Goal: Information Seeking & Learning: Learn about a topic

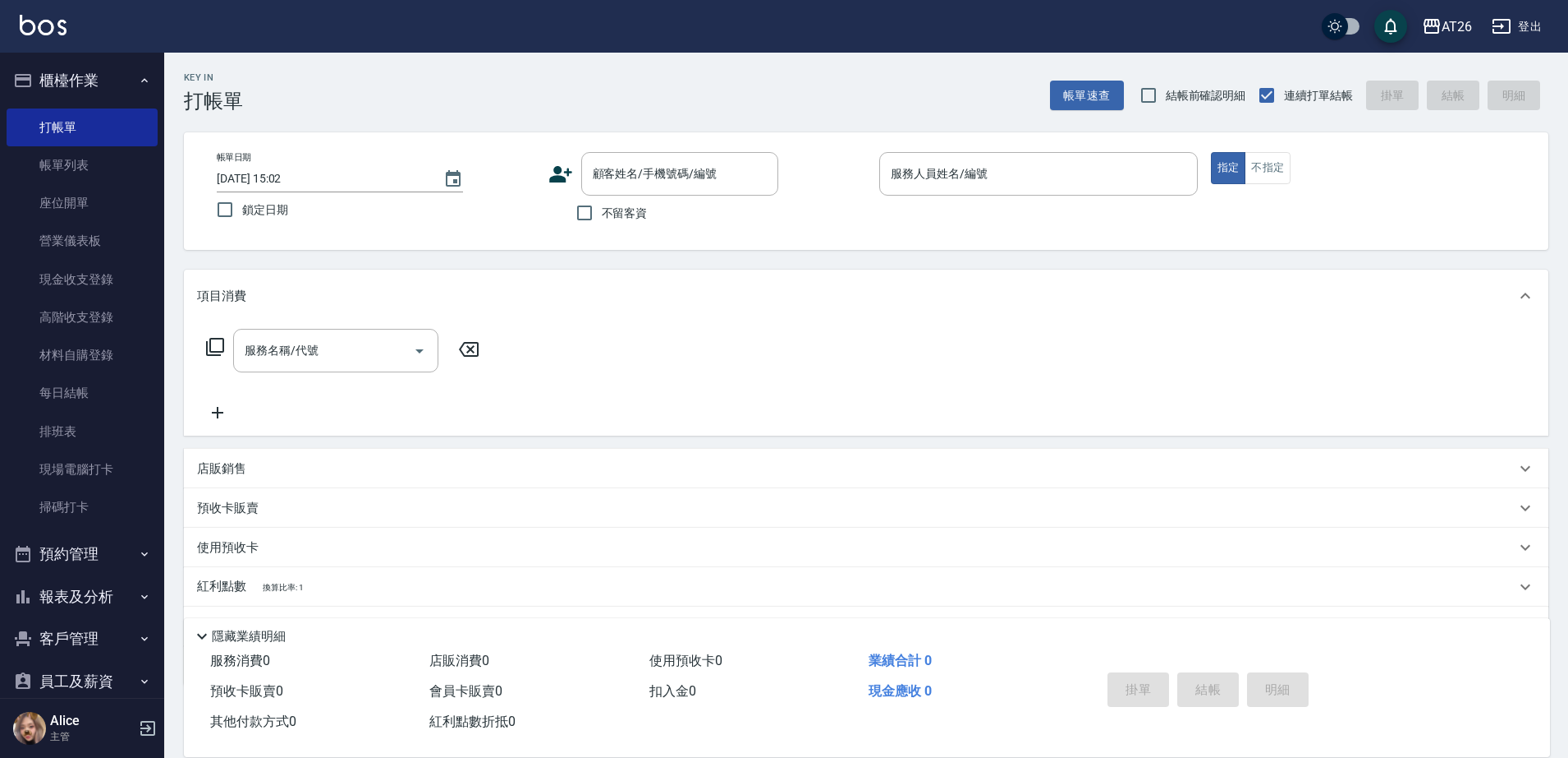
click at [83, 637] on button "客戶管理" at bounding box center [82, 638] width 151 height 43
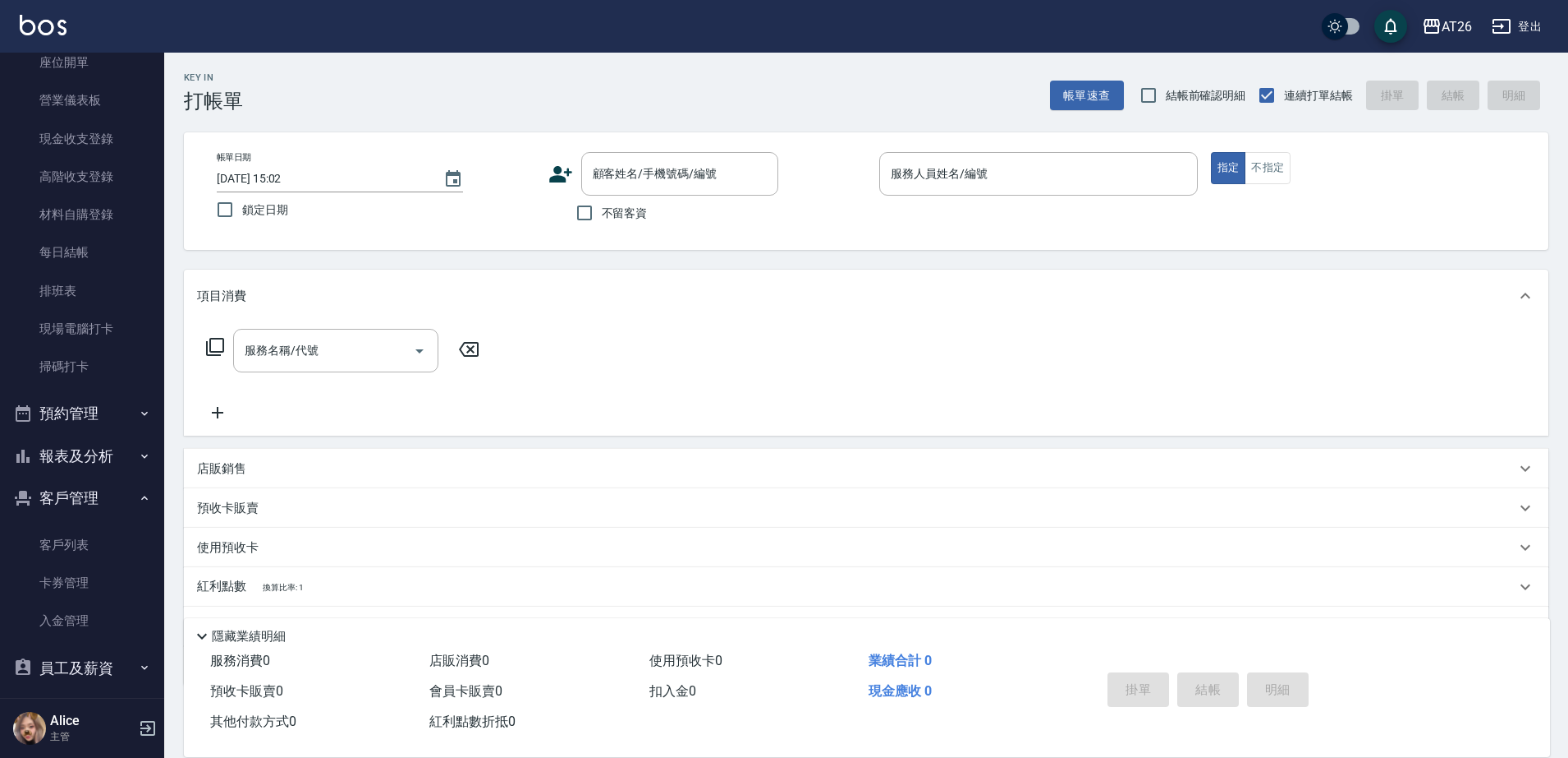
scroll to position [205, 0]
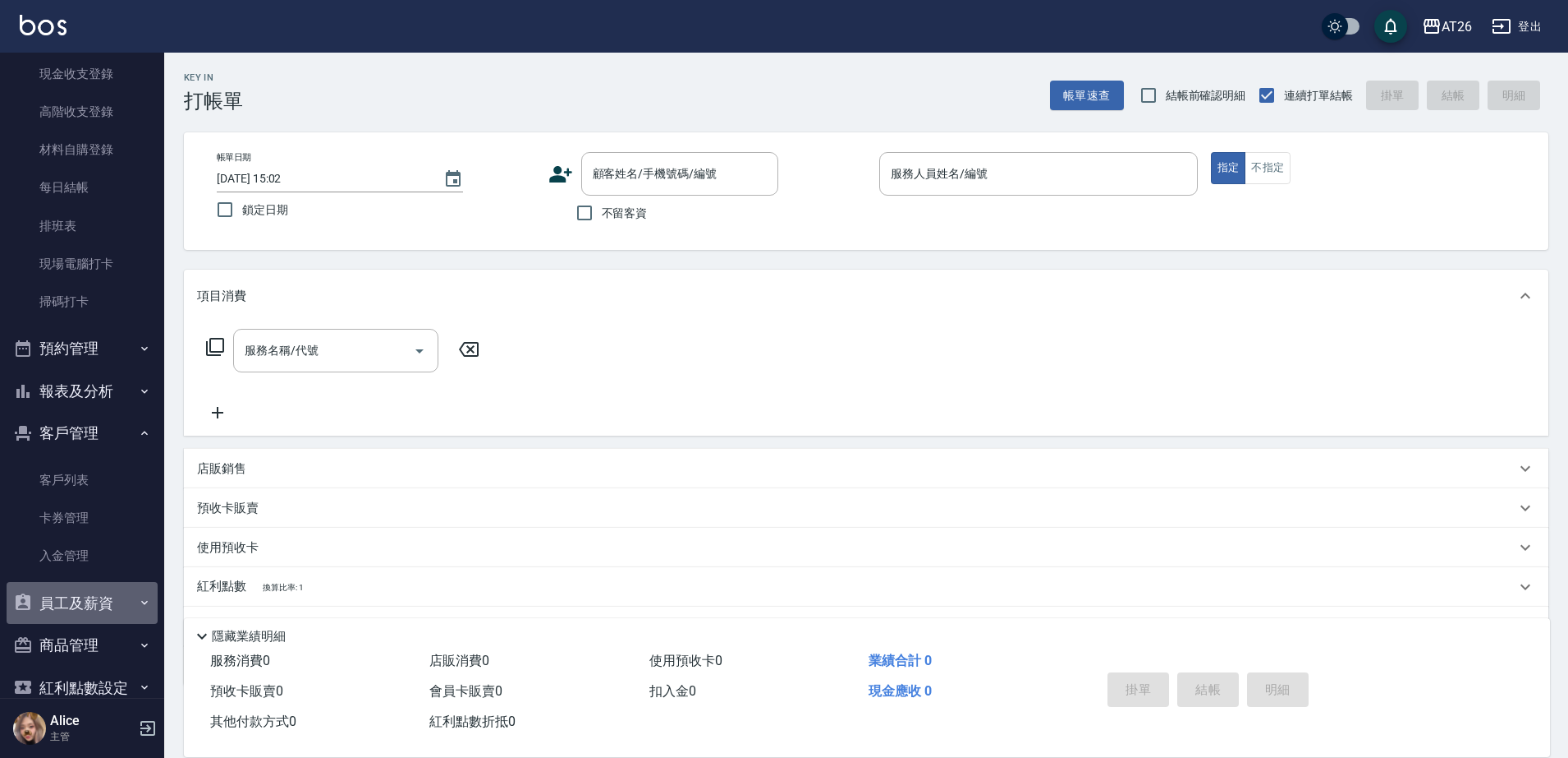
click at [94, 611] on button "員工及薪資" at bounding box center [82, 603] width 151 height 43
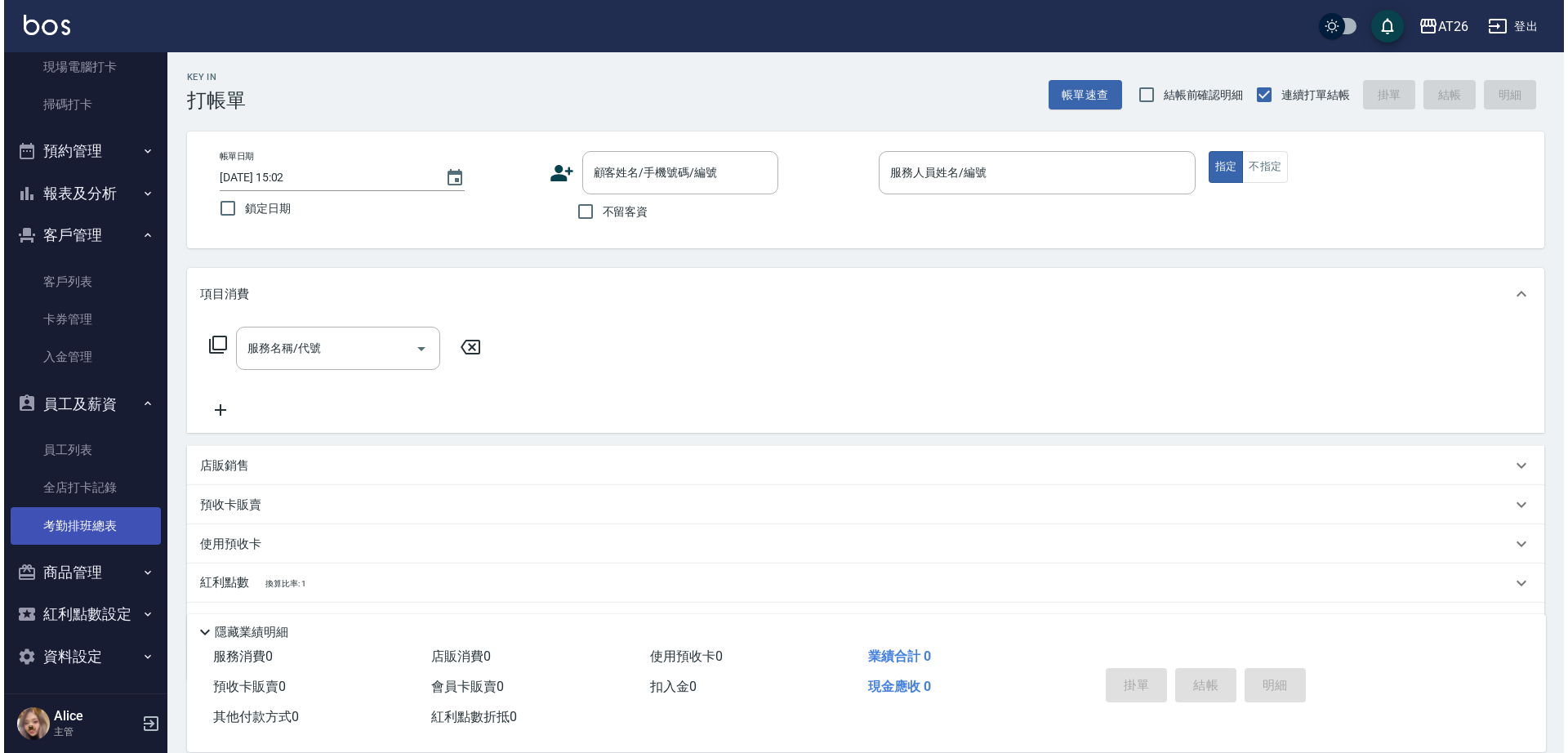
scroll to position [402, 0]
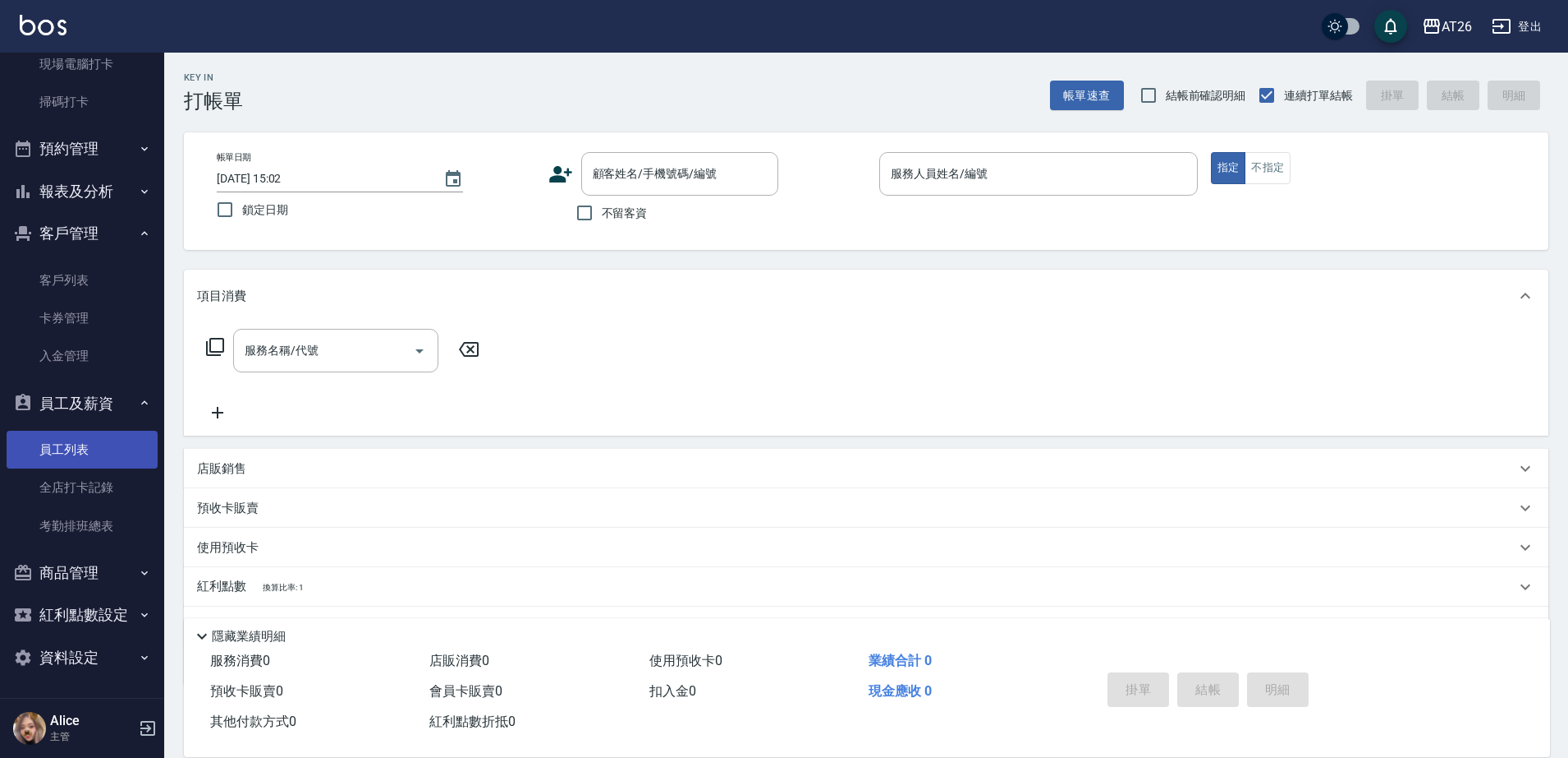
click at [100, 446] on link "員工列表" at bounding box center [82, 449] width 151 height 38
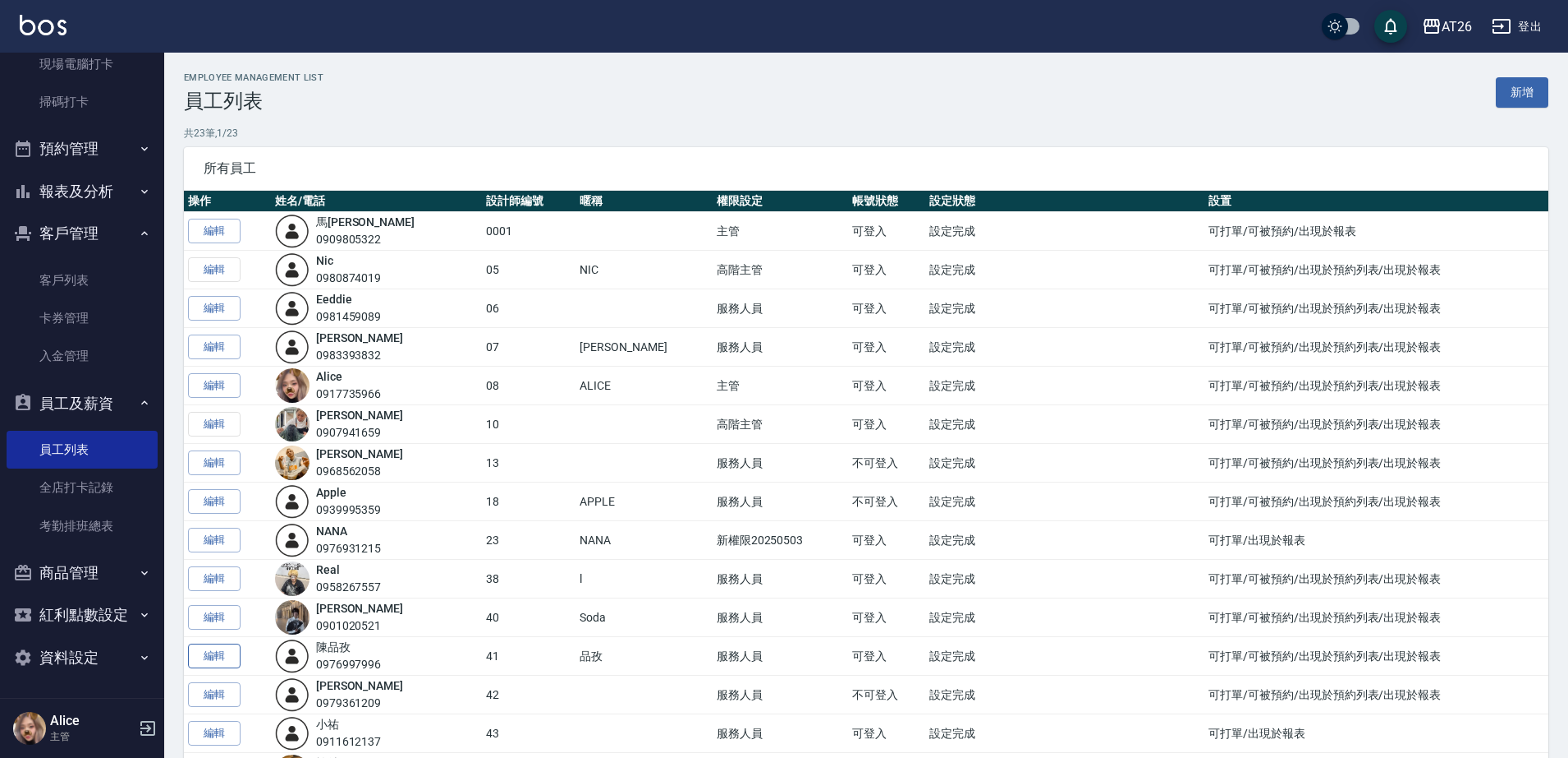
click at [206, 653] on link "編輯" at bounding box center [215, 656] width 53 height 25
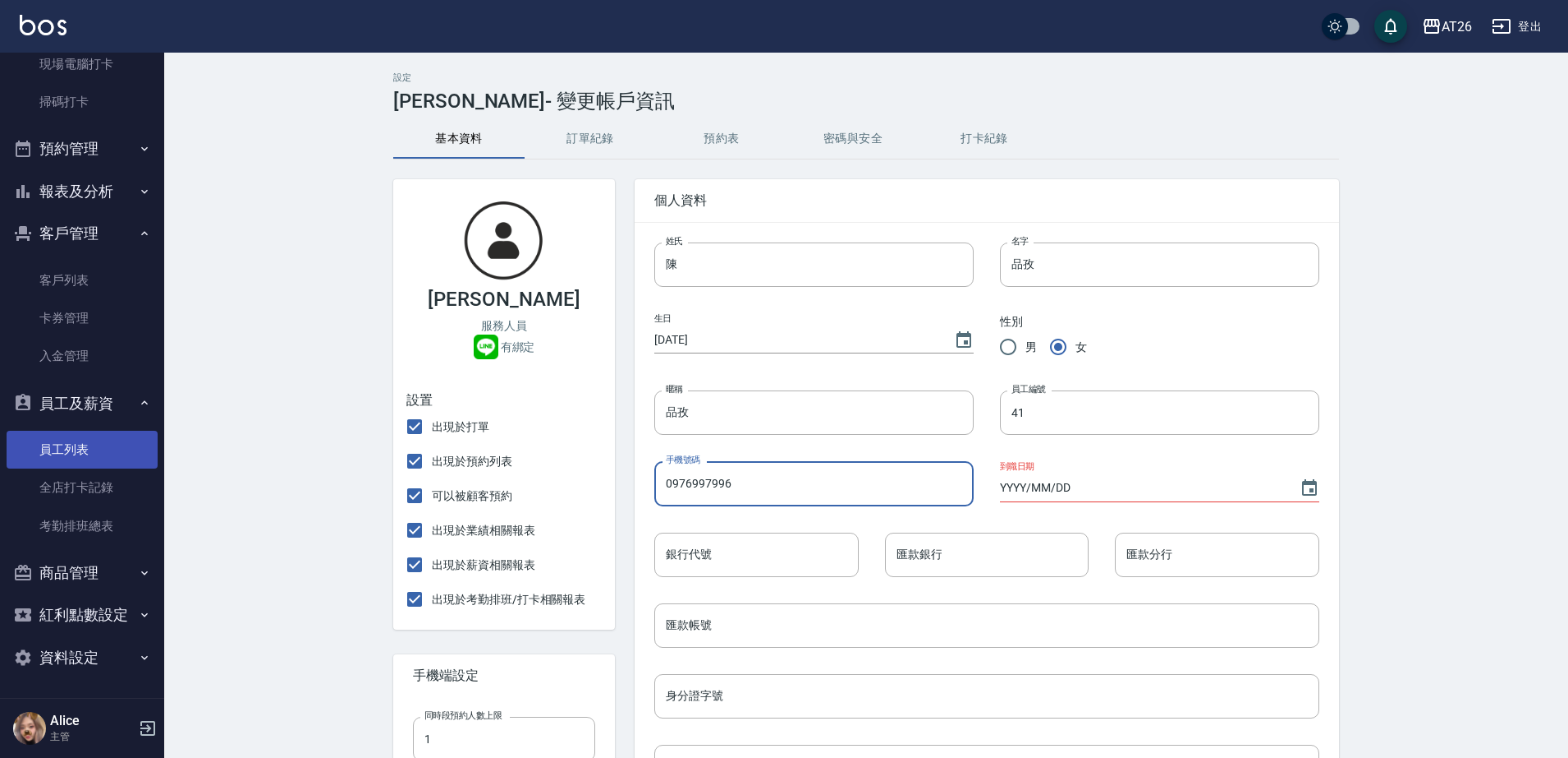
drag, startPoint x: 803, startPoint y: 483, endPoint x: 75, endPoint y: 461, distance: 728.3
click at [75, 461] on div "AT26 登出 櫃檯作業 打帳單 帳單列表 座位開單 營業儀表板 現金收支登錄 高階收支登錄 材料自購登錄 每日結帳 排班表 現場電腦打卡 掃碼打卡 預約管理…" at bounding box center [784, 655] width 1568 height 1310
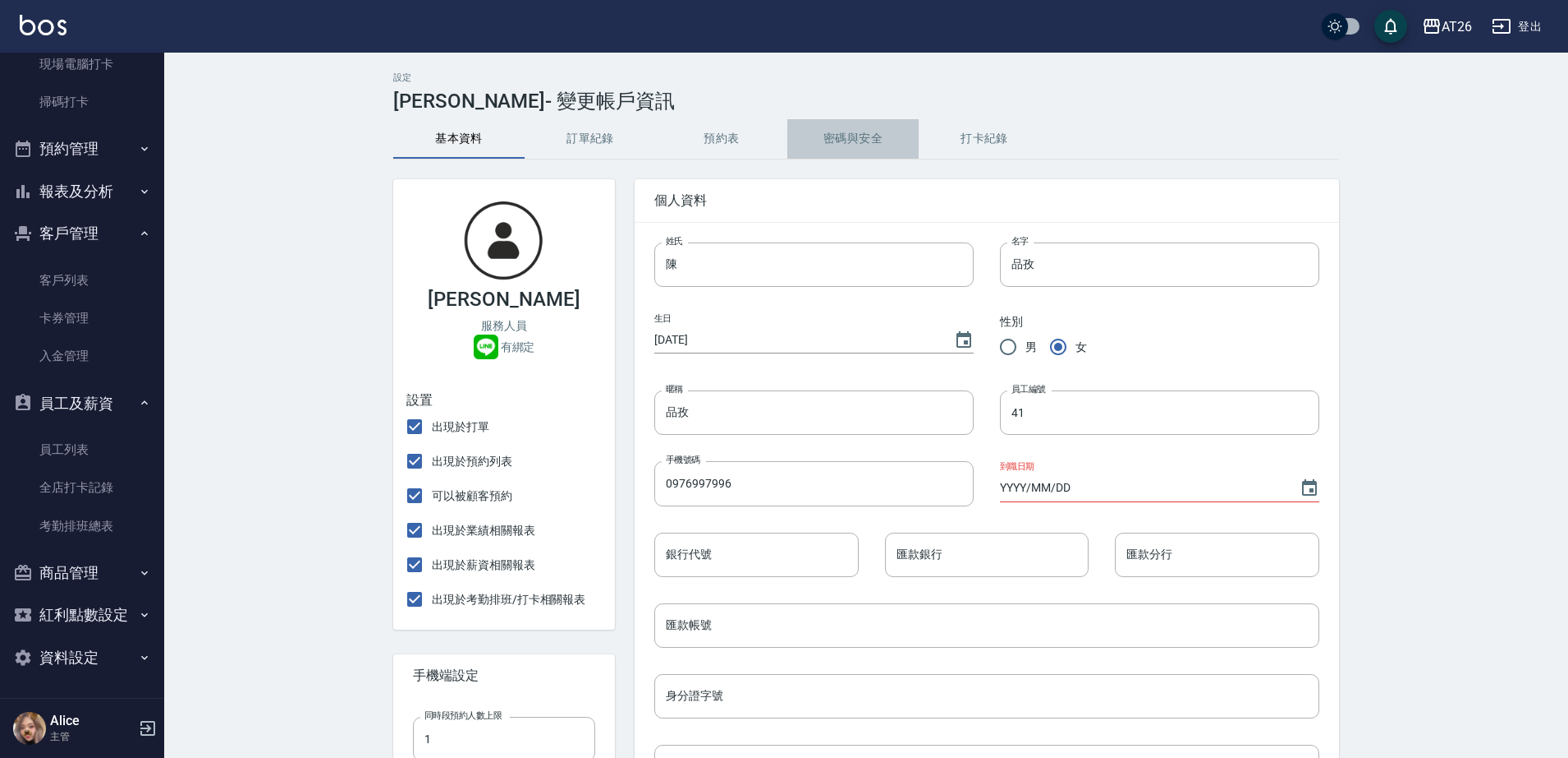
click at [876, 133] on button "密碼與安全" at bounding box center [854, 138] width 131 height 39
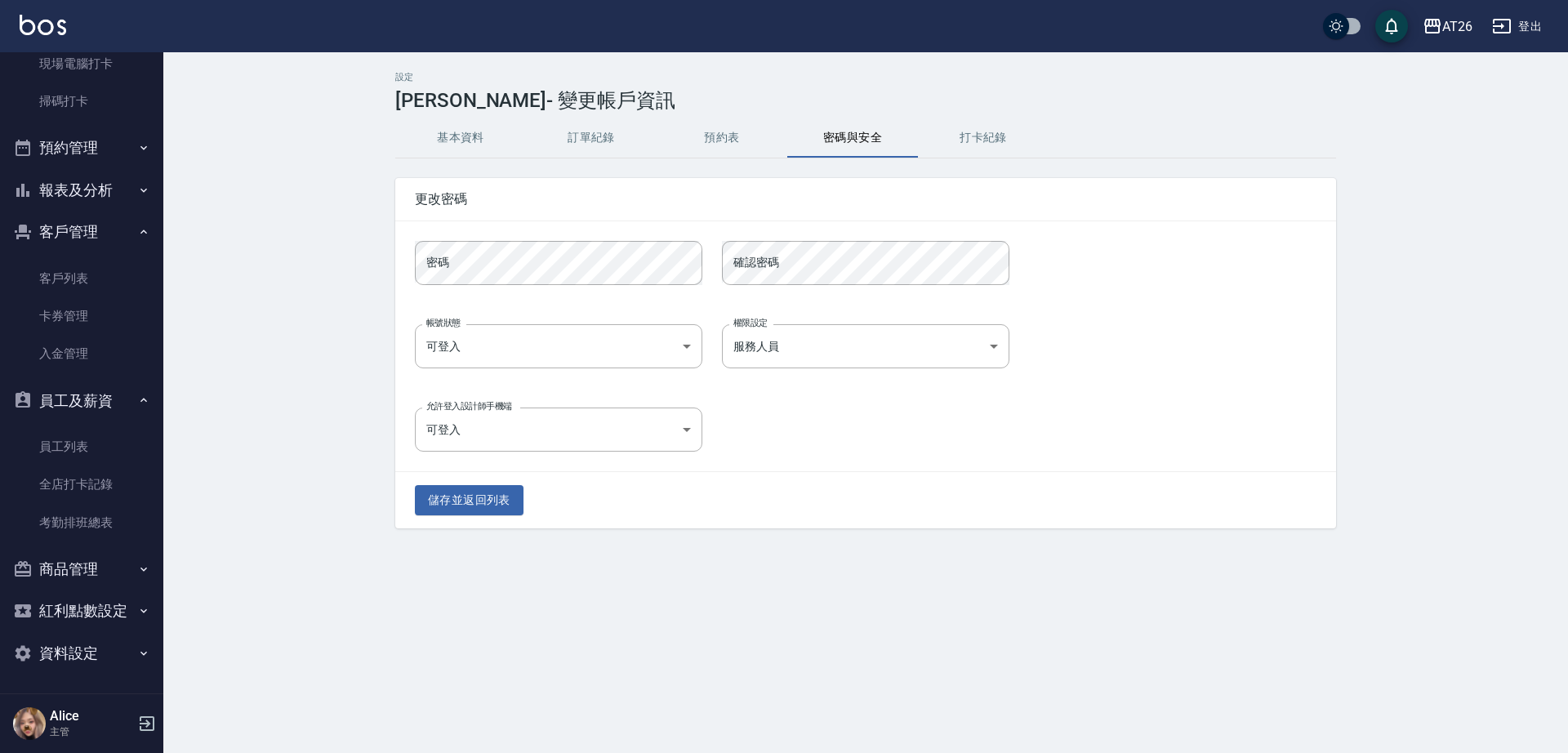
click at [505, 300] on div "密碼 密碼 確認密碼 確認密碼" at bounding box center [865, 262] width 940 height 83
click at [493, 486] on button "儲存並返回列表" at bounding box center [469, 500] width 108 height 30
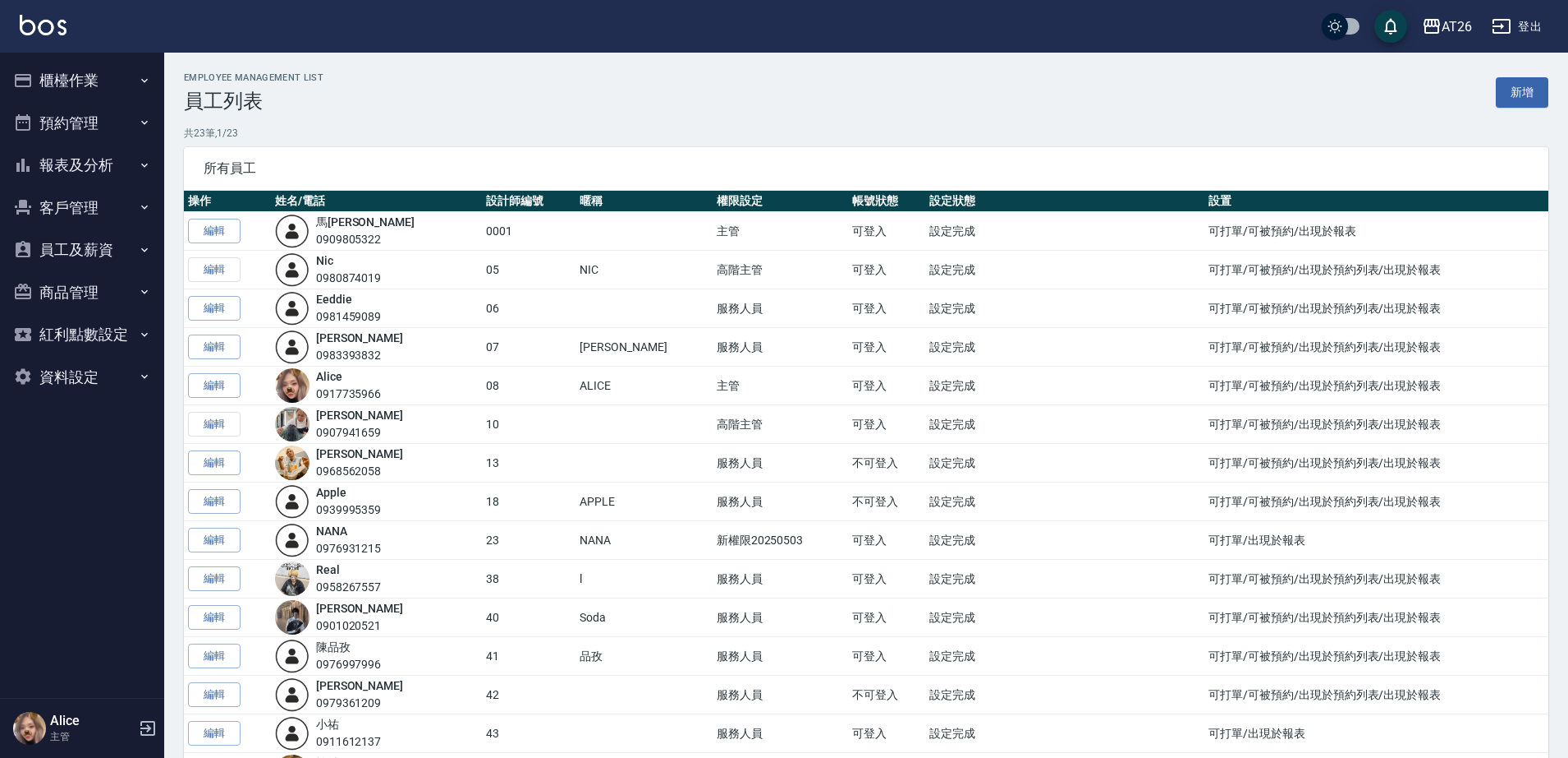
click at [117, 149] on button "報表及分析" at bounding box center [82, 166] width 151 height 43
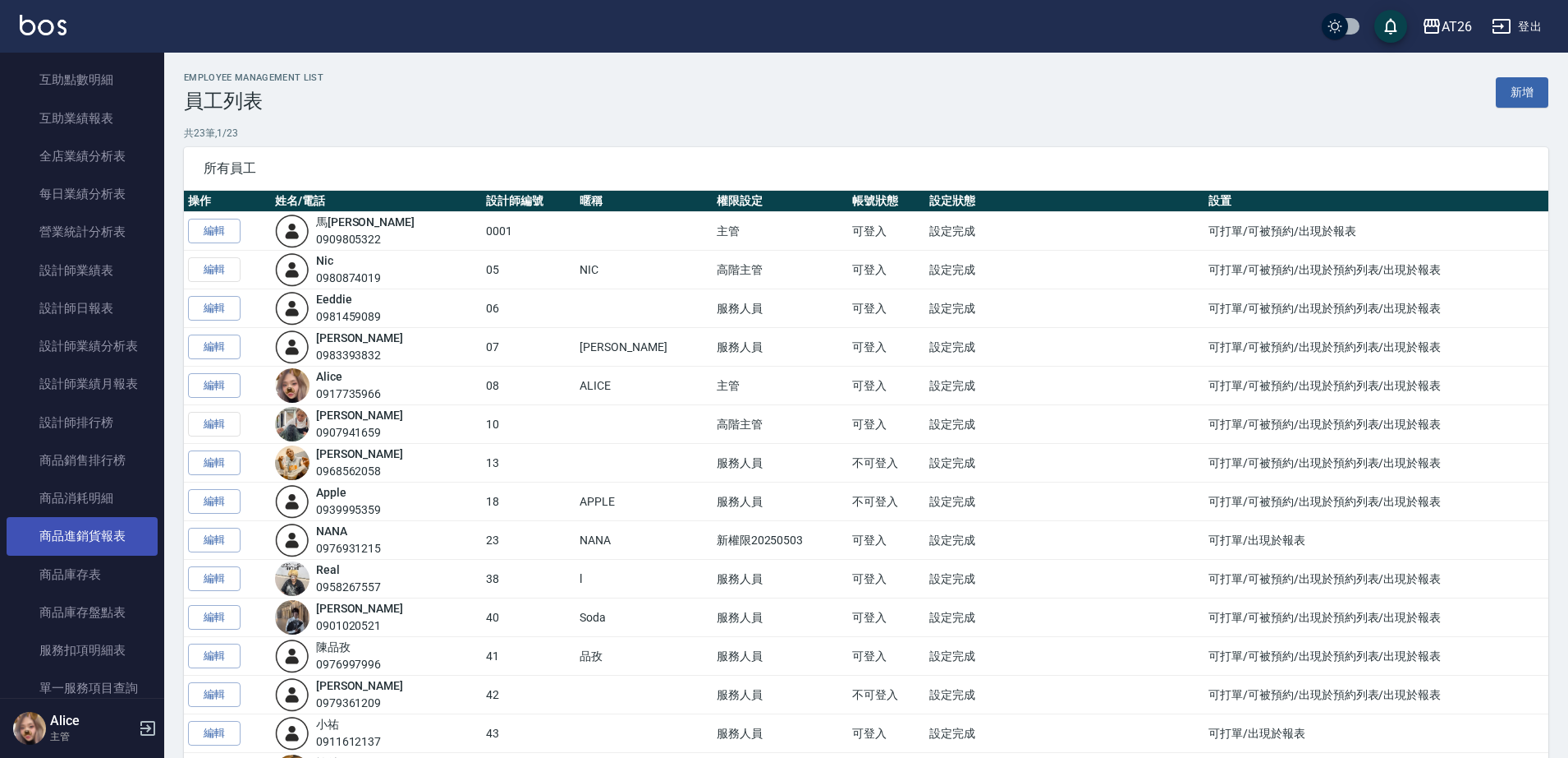
scroll to position [411, 0]
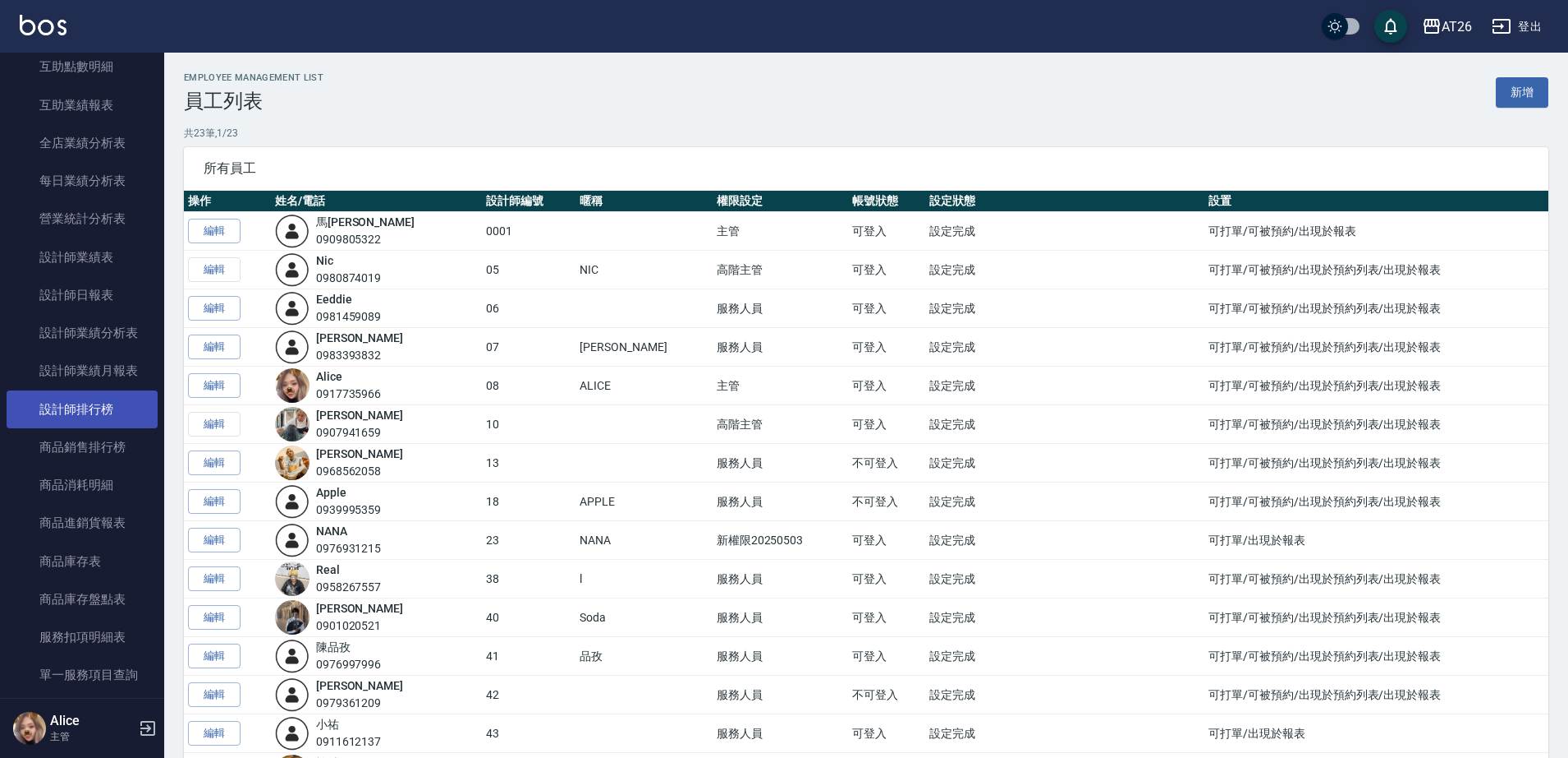
click at [109, 398] on link "設計師排行榜" at bounding box center [82, 409] width 151 height 38
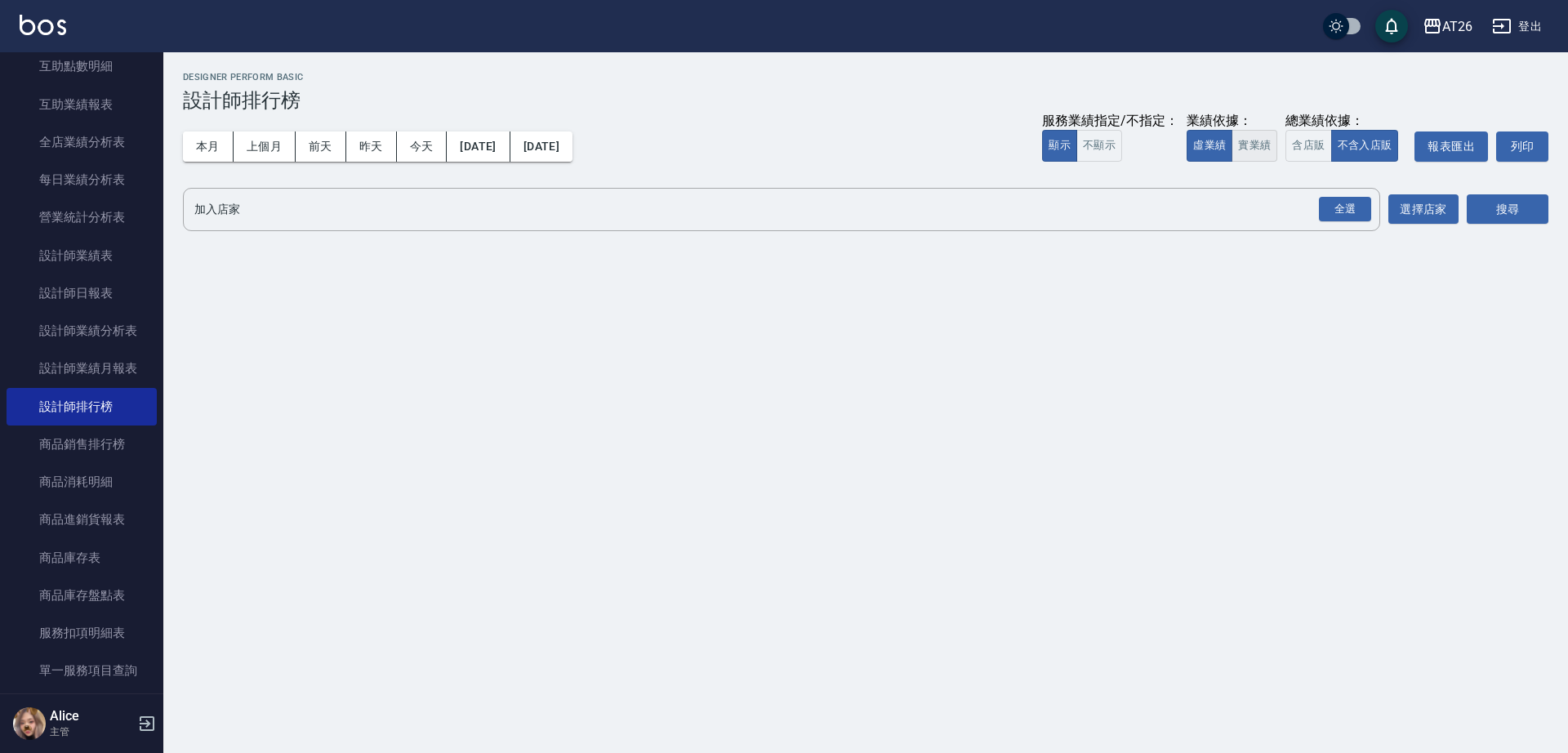
click at [1237, 138] on button "實業績" at bounding box center [1254, 145] width 46 height 32
click at [1403, 226] on div "加入店家 全選 加入店家 選擇店家" at bounding box center [821, 209] width 1276 height 43
click at [1348, 215] on div "全選" at bounding box center [1345, 209] width 53 height 25
click at [1533, 219] on button "搜尋" at bounding box center [1508, 209] width 82 height 30
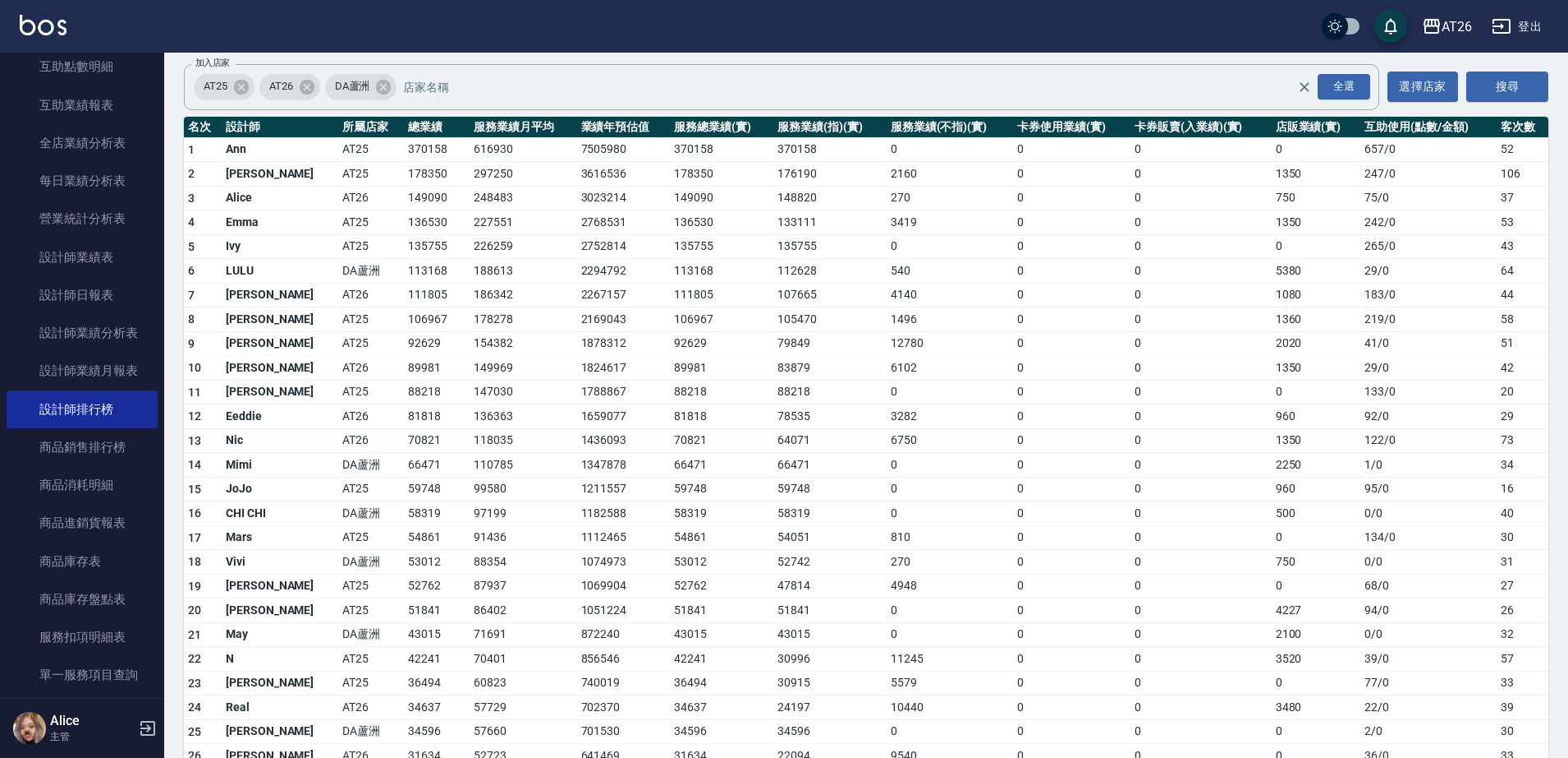
scroll to position [160, 0]
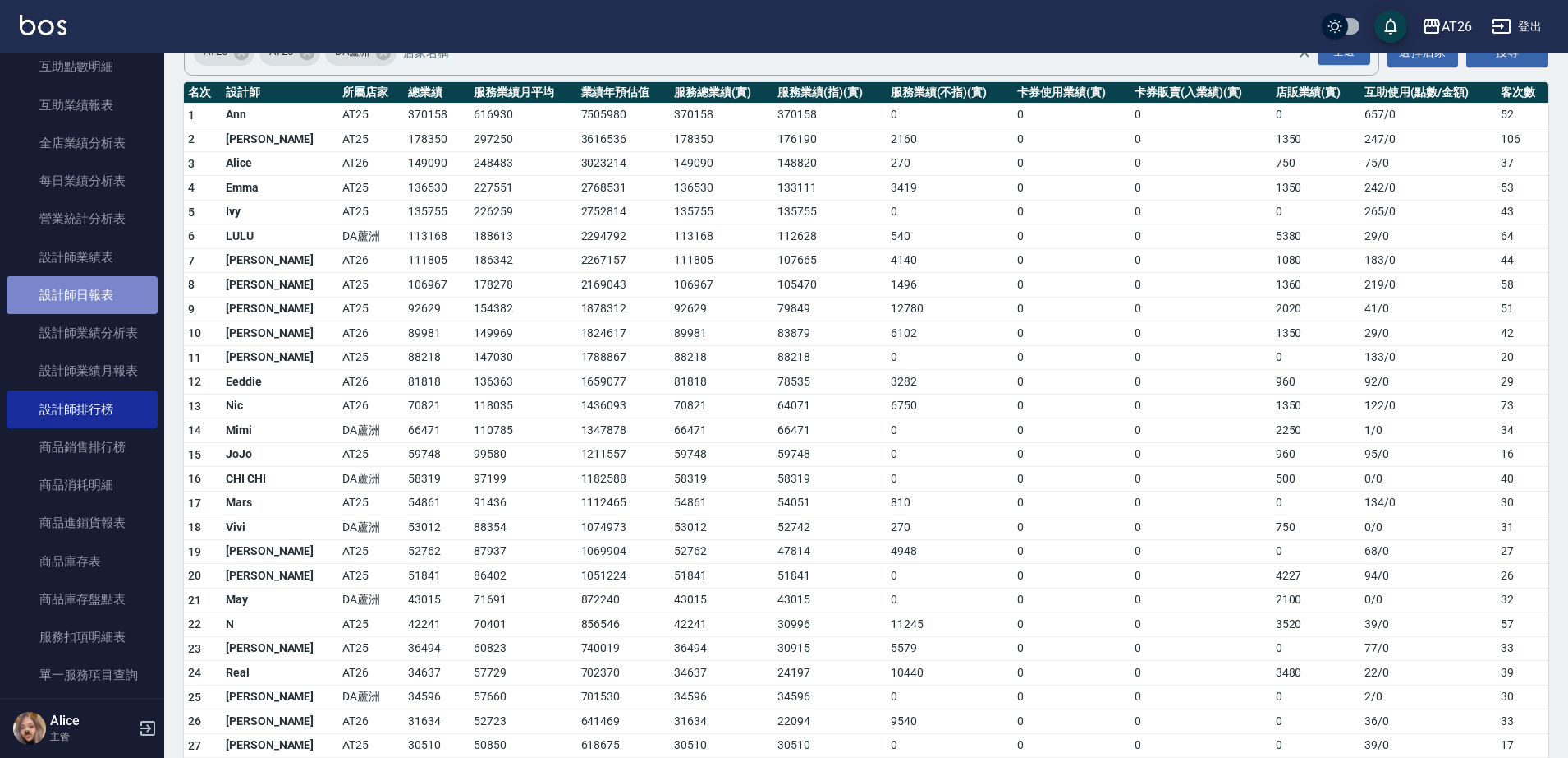
click at [111, 304] on link "設計師日報表" at bounding box center [82, 295] width 151 height 38
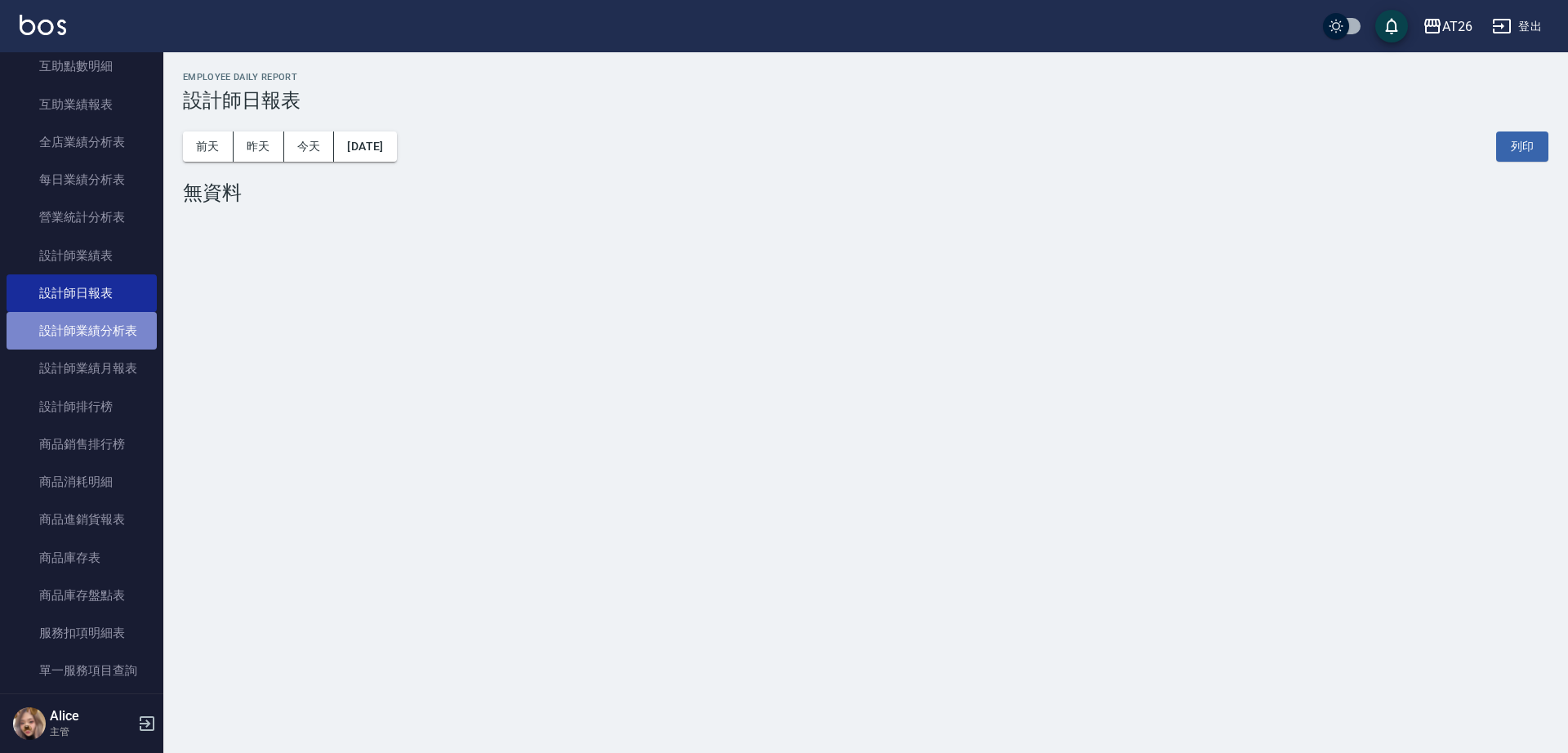
click at [93, 346] on link "設計師業績分析表" at bounding box center [82, 330] width 150 height 38
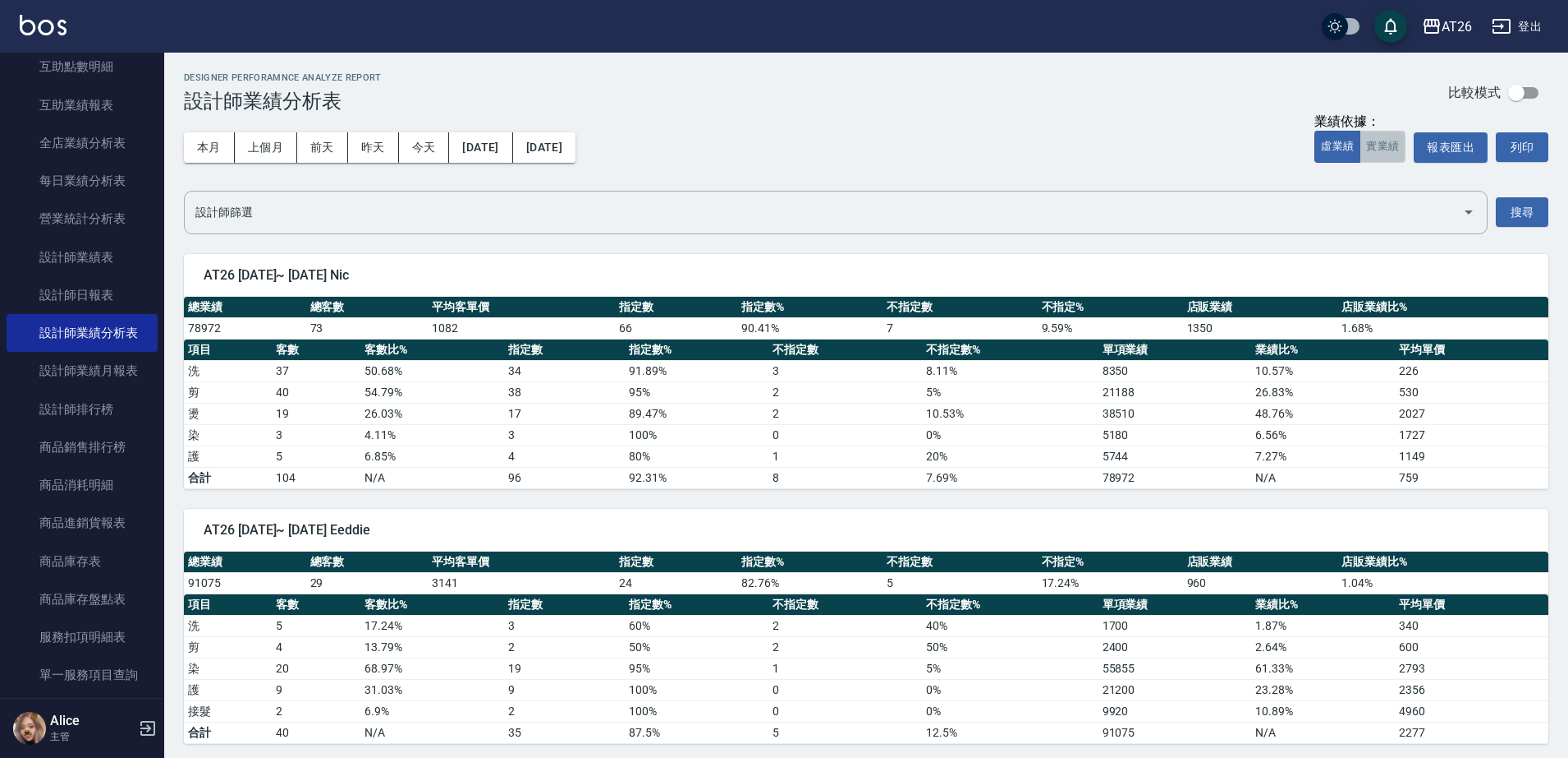
click at [1370, 134] on button "實業績" at bounding box center [1383, 146] width 46 height 32
click at [278, 151] on button "上個月" at bounding box center [267, 147] width 63 height 30
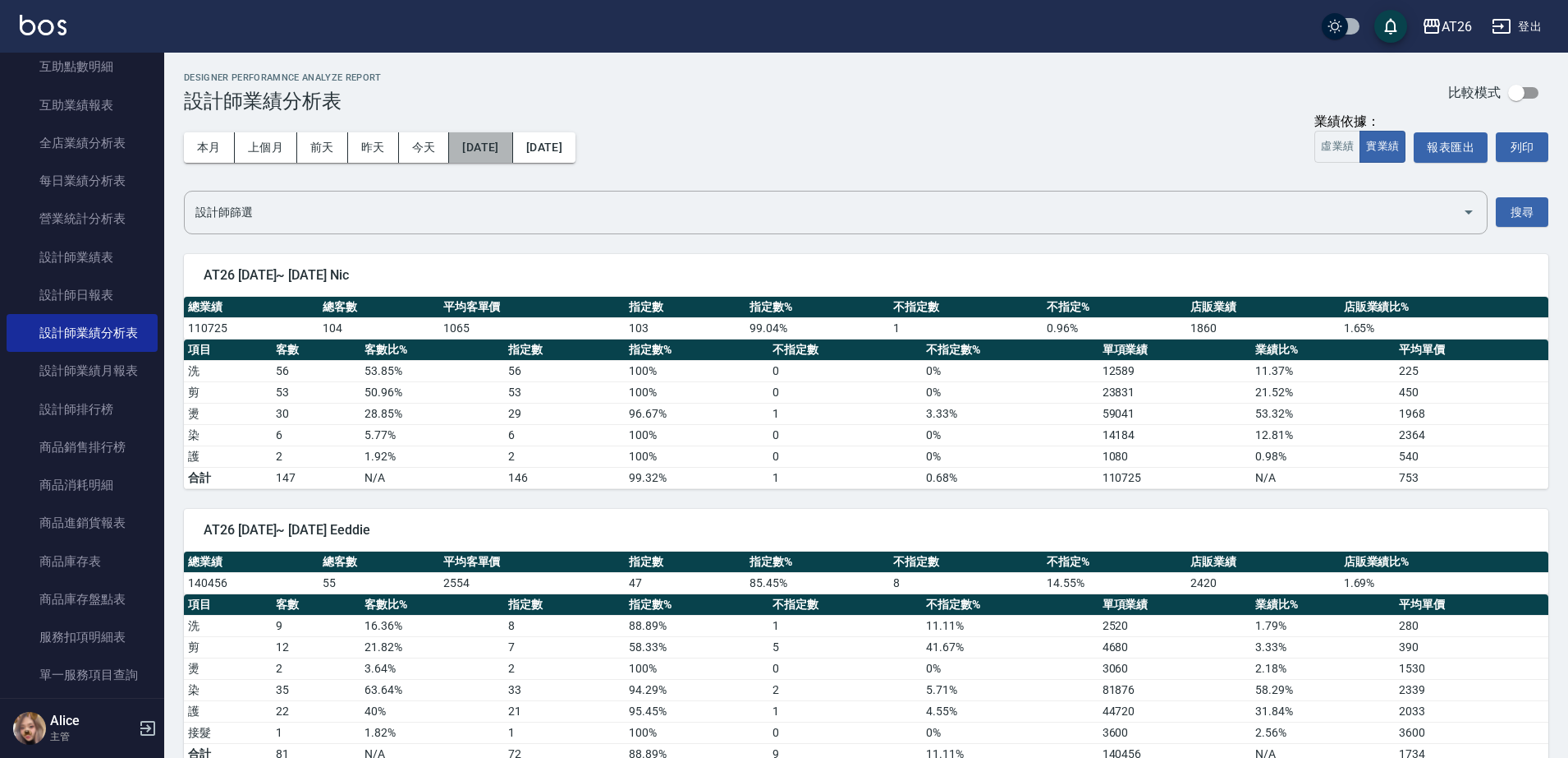
click at [499, 144] on button "2025/08/01" at bounding box center [480, 147] width 64 height 30
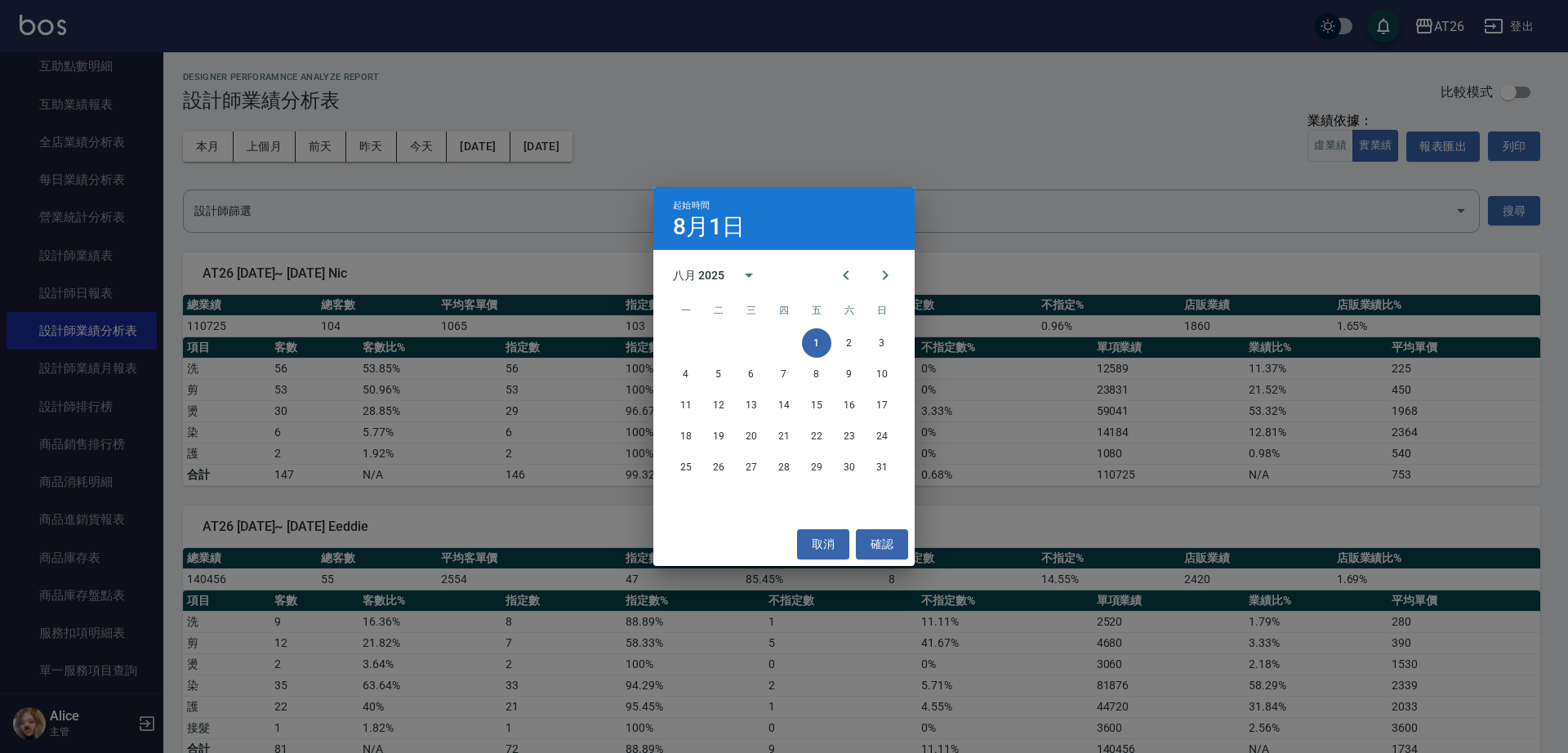
click at [770, 260] on div "八月 2025 一 二 三 四 五 六 日 1 2 3 4 5 6 7 8 9 10 11 12 13 14 15 16 17 18 19 20 21 22 …" at bounding box center [784, 386] width 261 height 273
click at [838, 126] on div "起始時間 8月1日 八月 2025 一 二 三 四 五 六 日 1 2 3 4 5 6 7 8 9 10 11 12 13 14 15 16 17 18 19…" at bounding box center [784, 376] width 1568 height 753
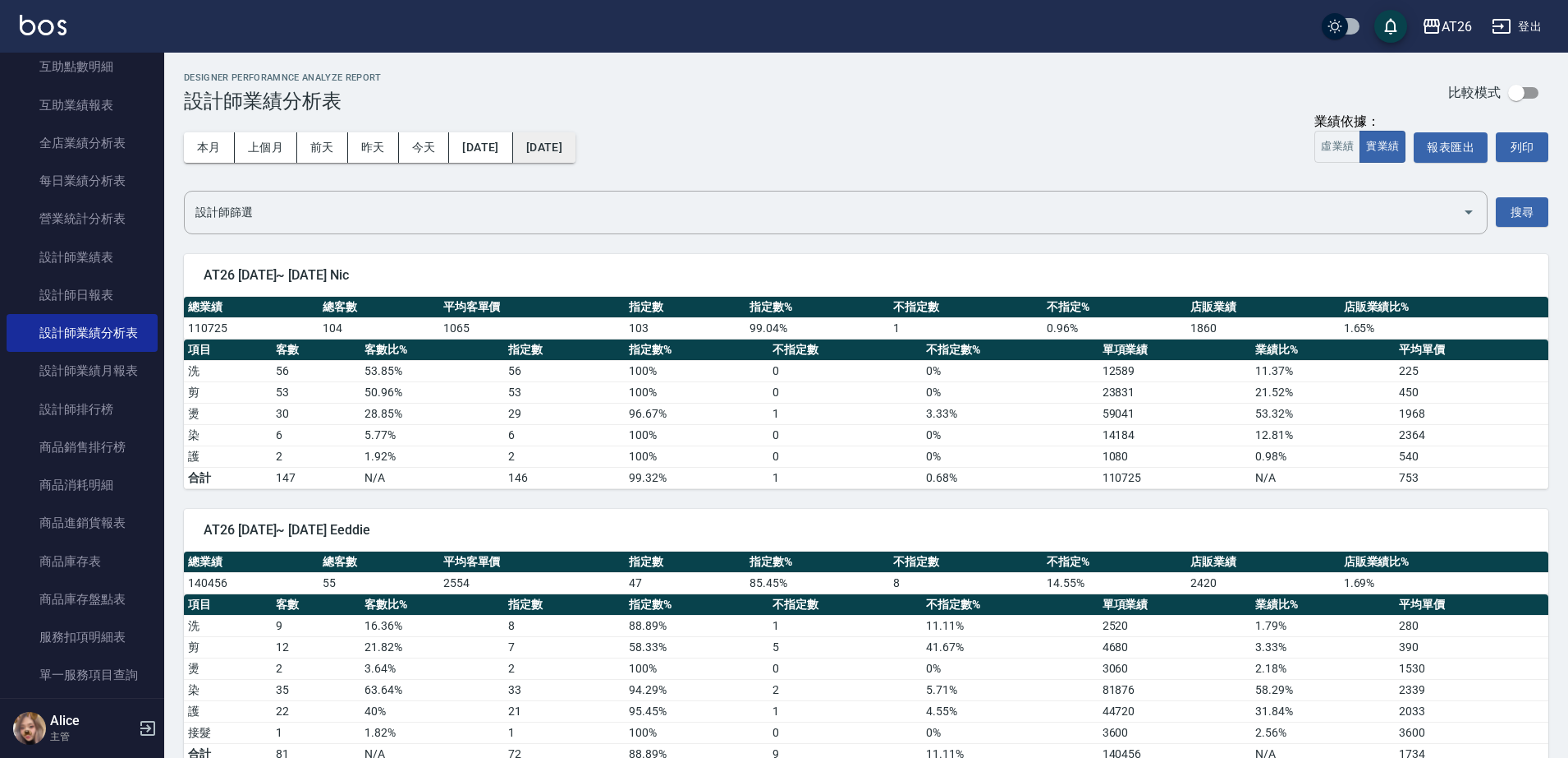
click at [575, 147] on button "2025/08/31" at bounding box center [545, 147] width 63 height 30
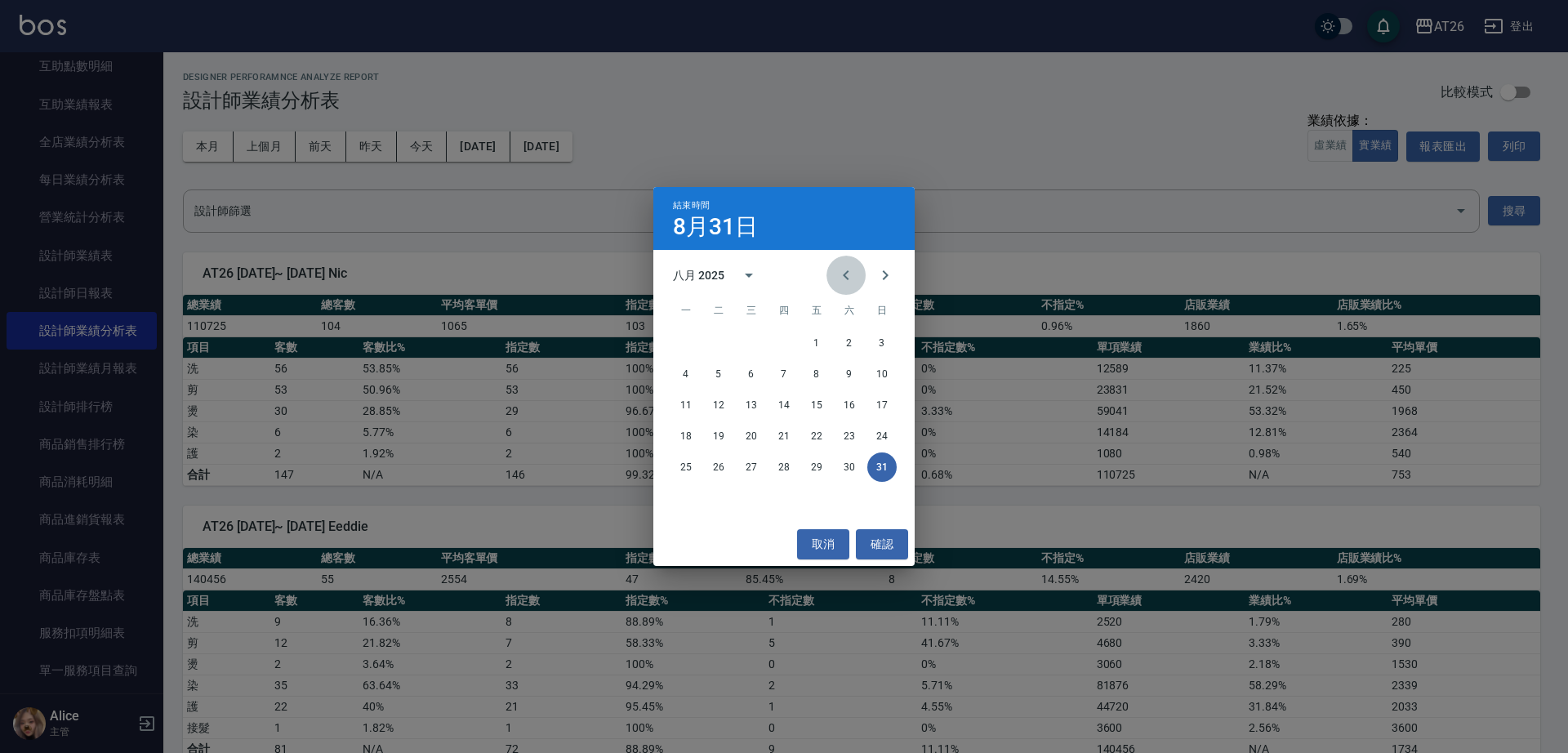
click at [832, 271] on button "Previous month" at bounding box center [846, 275] width 39 height 39
click at [781, 467] on button "31" at bounding box center [784, 467] width 29 height 29
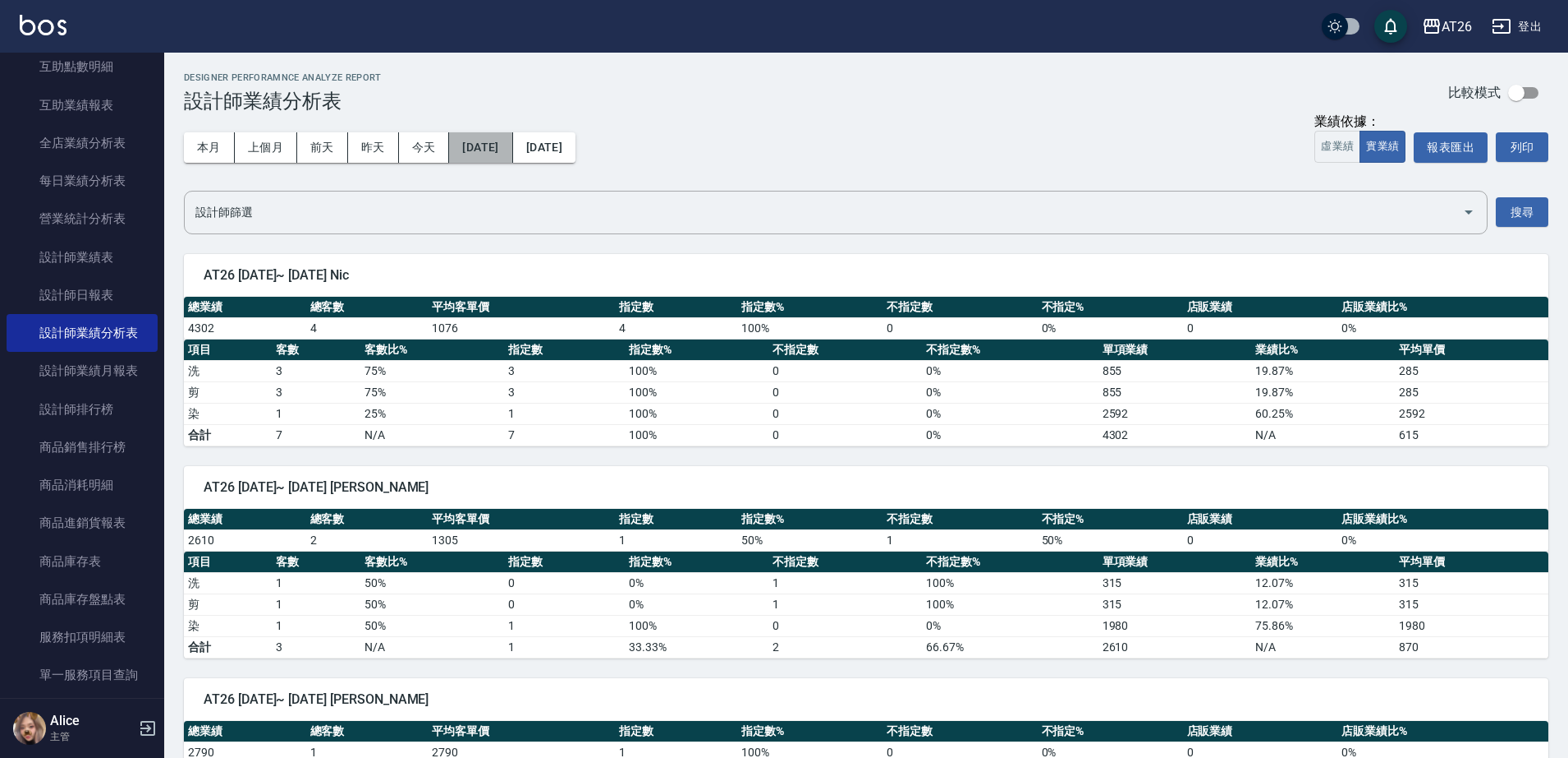
click at [513, 153] on button "2025/07/31" at bounding box center [480, 147] width 64 height 30
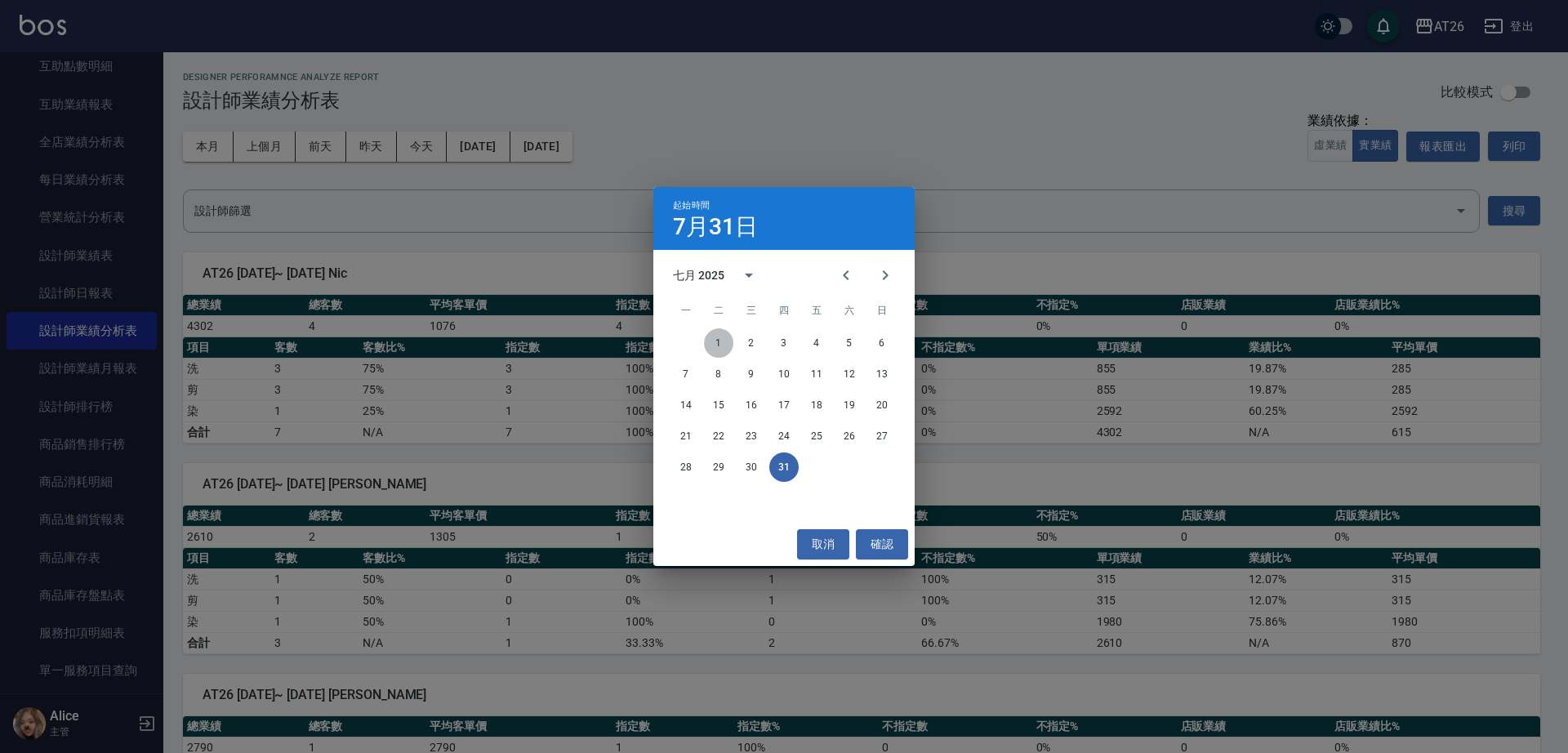
click at [710, 346] on button "1" at bounding box center [718, 343] width 29 height 29
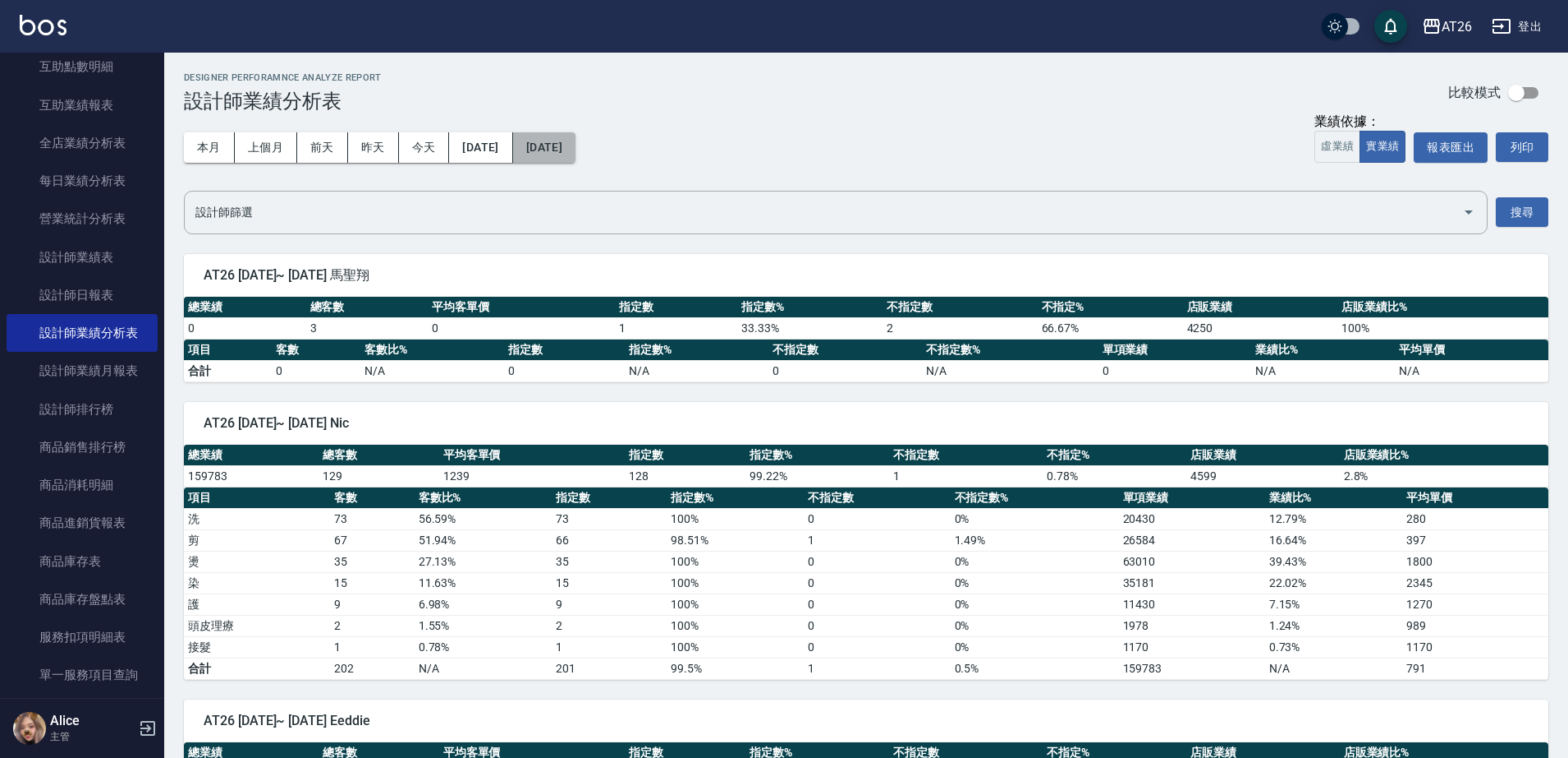
click at [575, 138] on button "2025/07/31" at bounding box center [545, 147] width 63 height 30
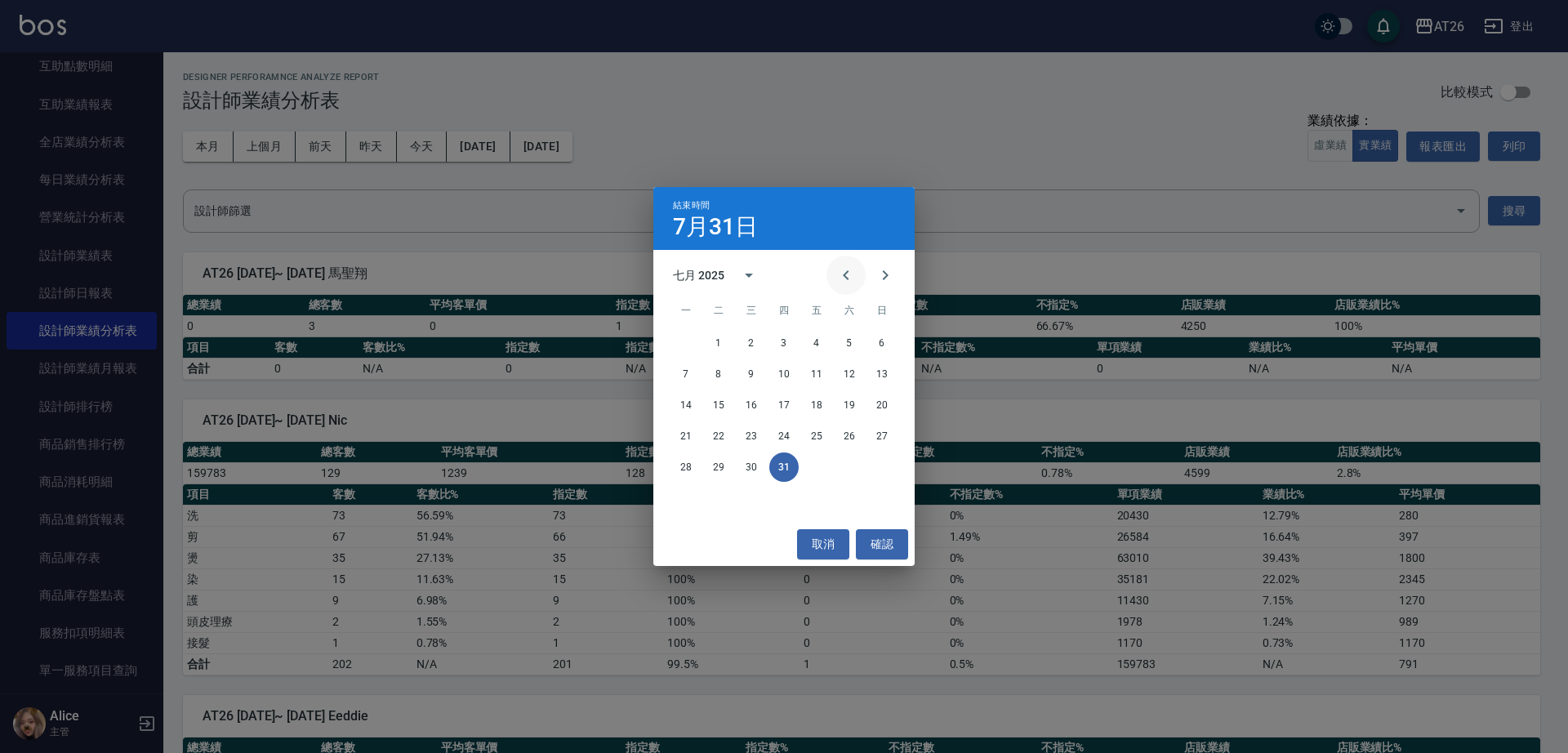
click at [846, 279] on icon "Previous month" at bounding box center [846, 275] width 6 height 10
click at [677, 495] on button "30" at bounding box center [686, 498] width 29 height 29
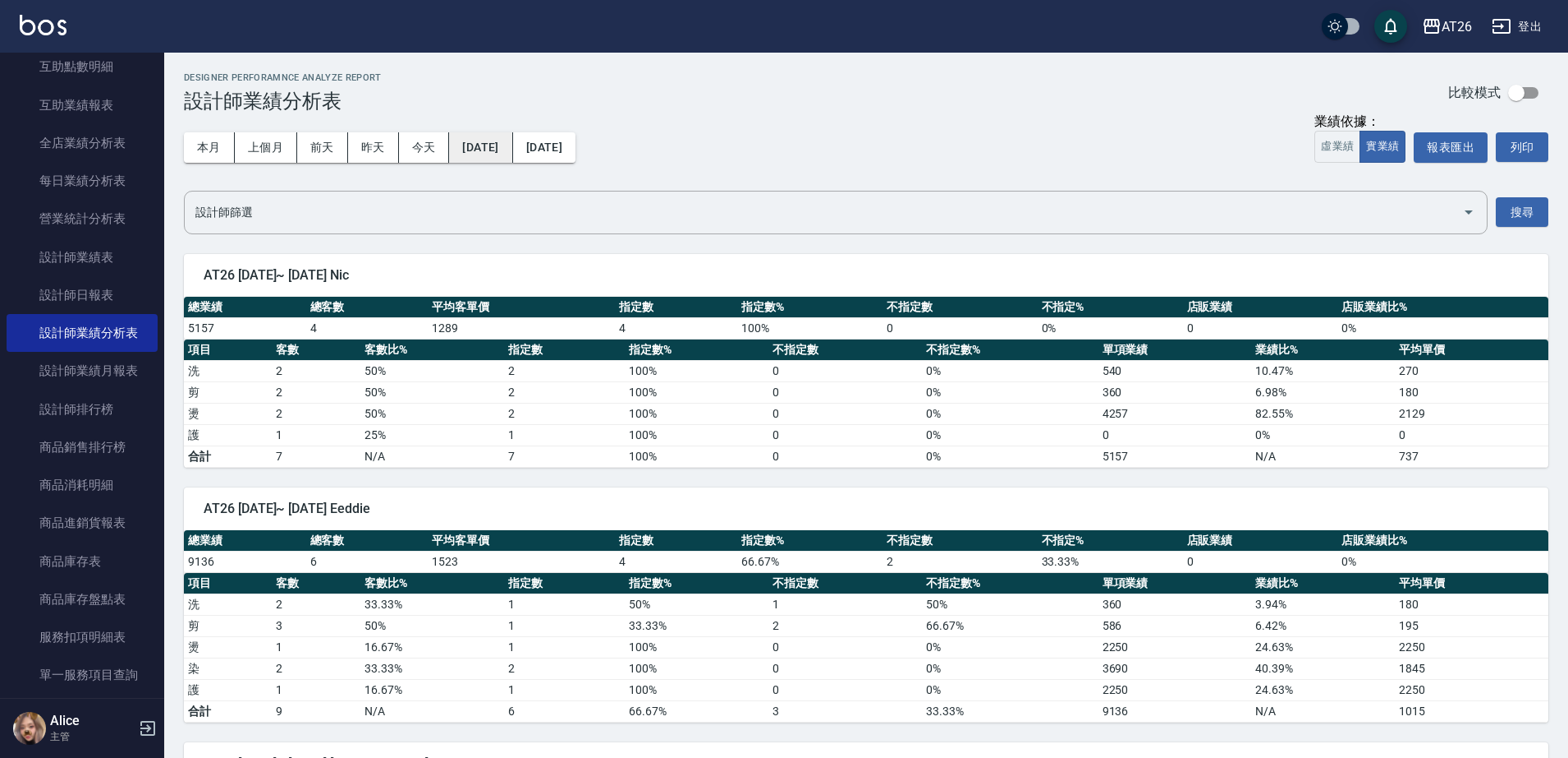
click at [473, 143] on button "2025/06/30" at bounding box center [480, 147] width 64 height 30
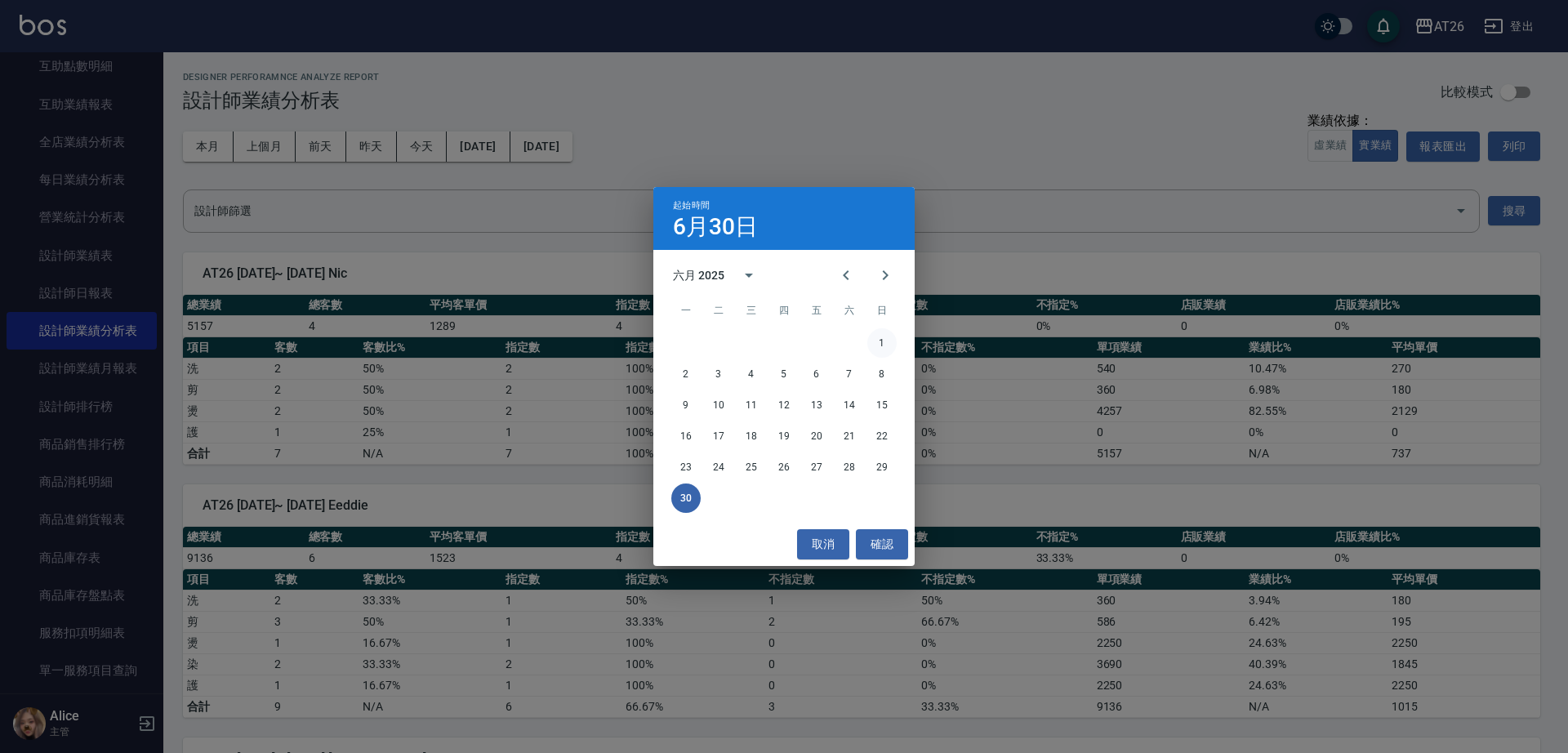
click at [887, 340] on button "1" at bounding box center [882, 343] width 29 height 29
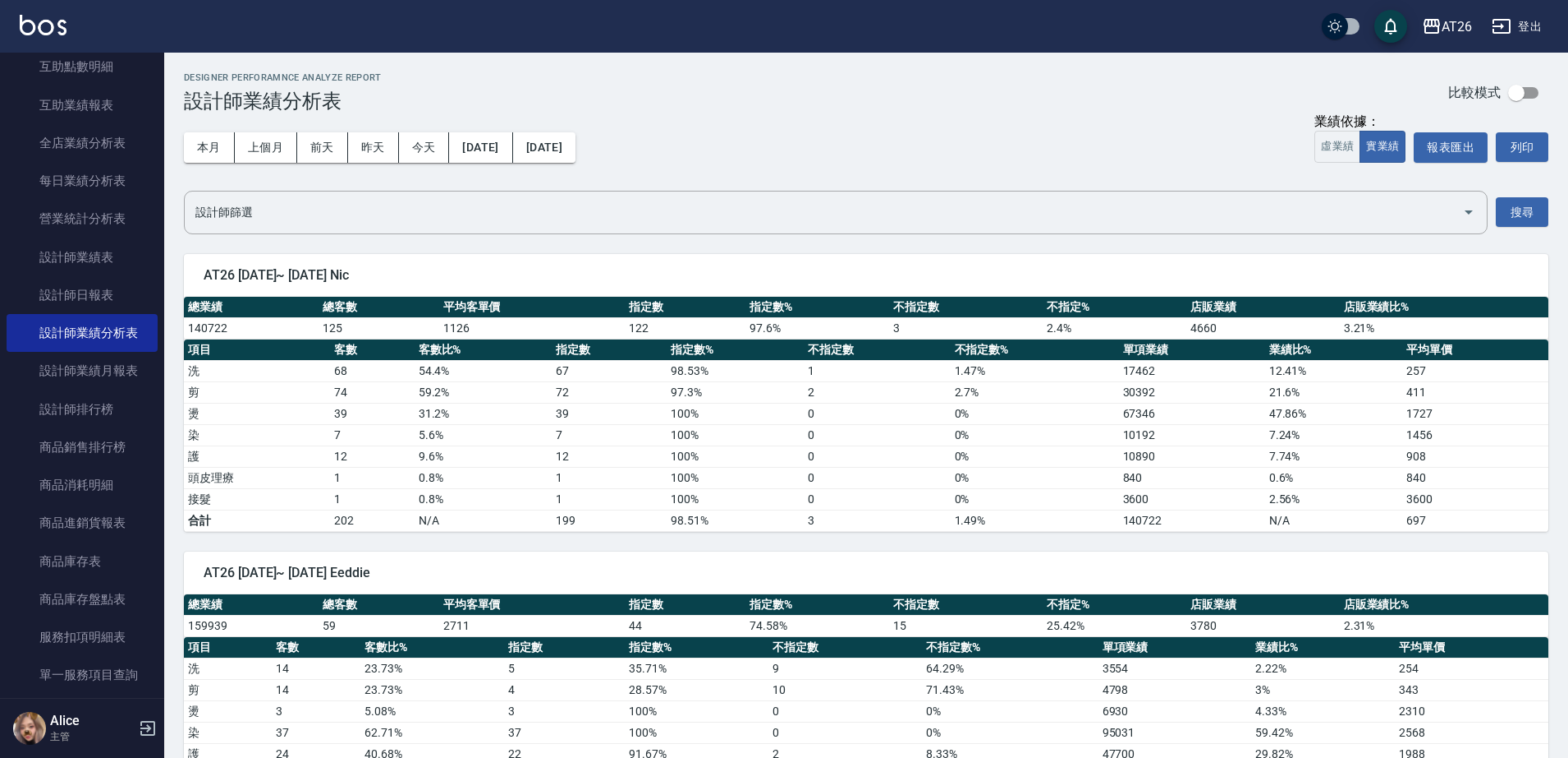
click at [575, 167] on div "本月 上個月 前天 昨天 今天 2025/06/01 2025/06/30" at bounding box center [380, 147] width 392 height 70
click at [575, 146] on button "2025/06/30" at bounding box center [545, 147] width 63 height 30
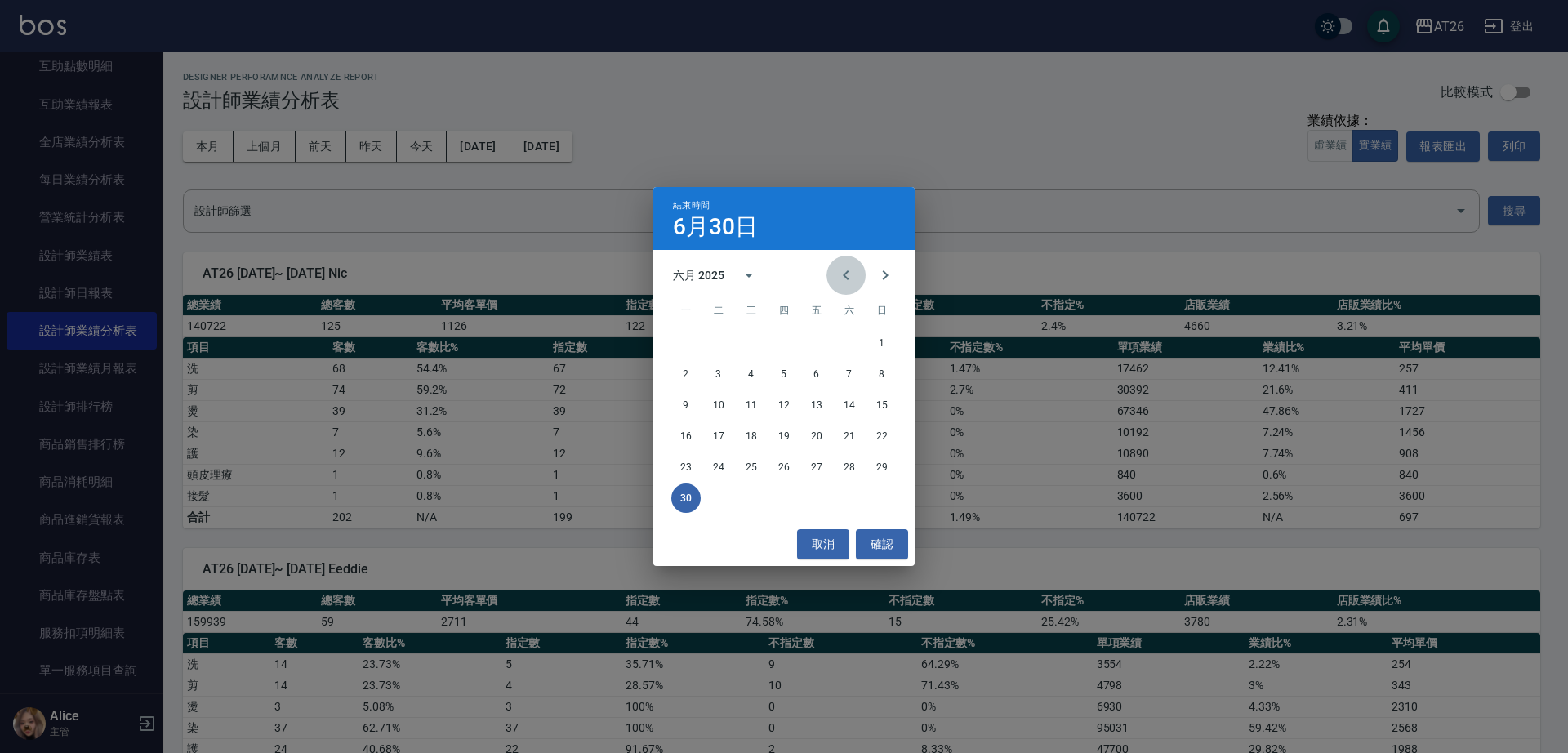
click at [838, 285] on button "Previous month" at bounding box center [846, 275] width 39 height 39
click at [847, 466] on button "31" at bounding box center [849, 467] width 29 height 29
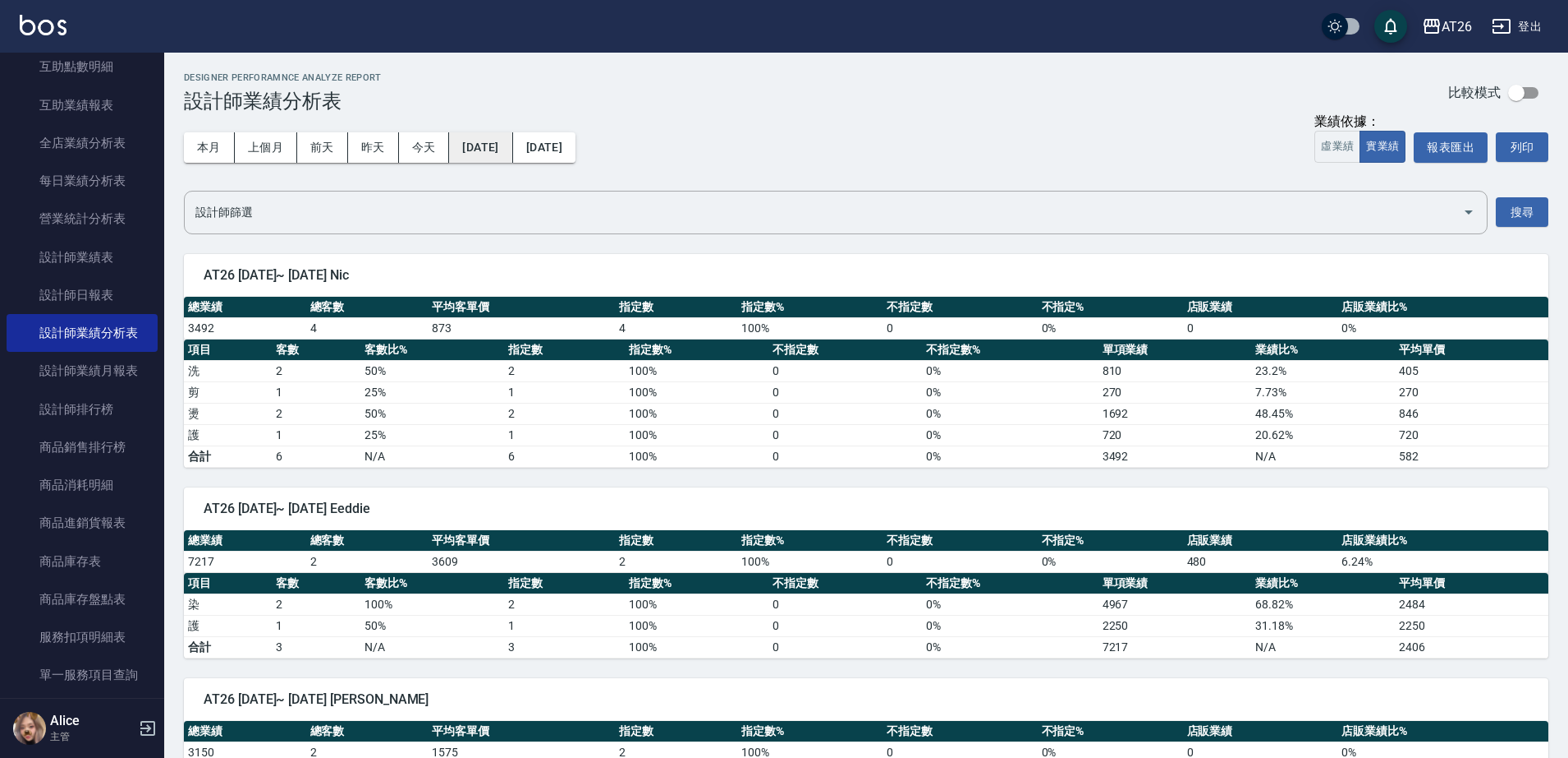
click at [481, 144] on button "2025/05/31" at bounding box center [480, 147] width 64 height 30
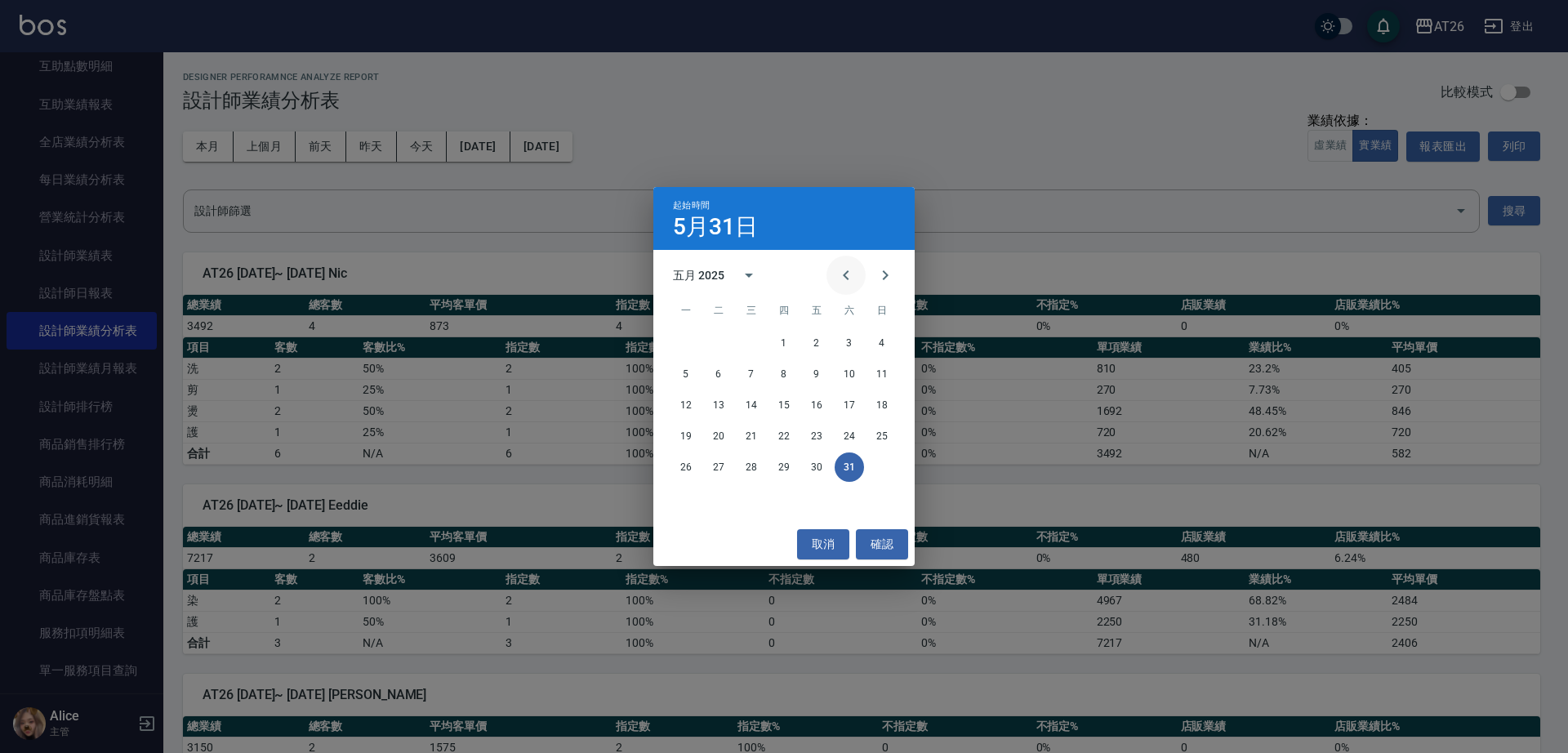
click at [851, 280] on icon "Previous month" at bounding box center [846, 275] width 19 height 19
click at [887, 280] on icon "Next month" at bounding box center [885, 275] width 19 height 19
click at [777, 346] on button "1" at bounding box center [784, 343] width 29 height 29
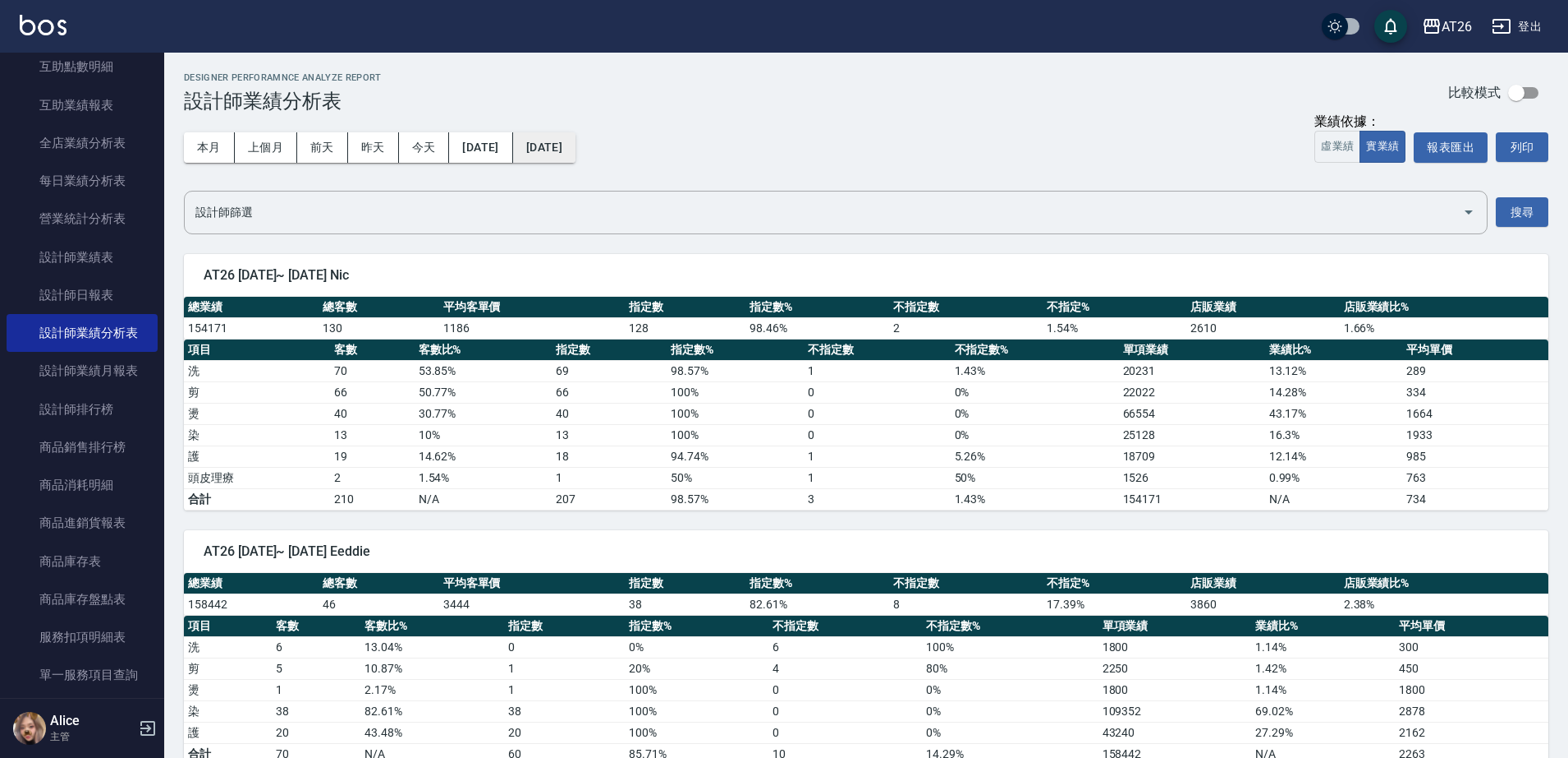
click at [575, 138] on button "2025/05/31" at bounding box center [545, 147] width 63 height 30
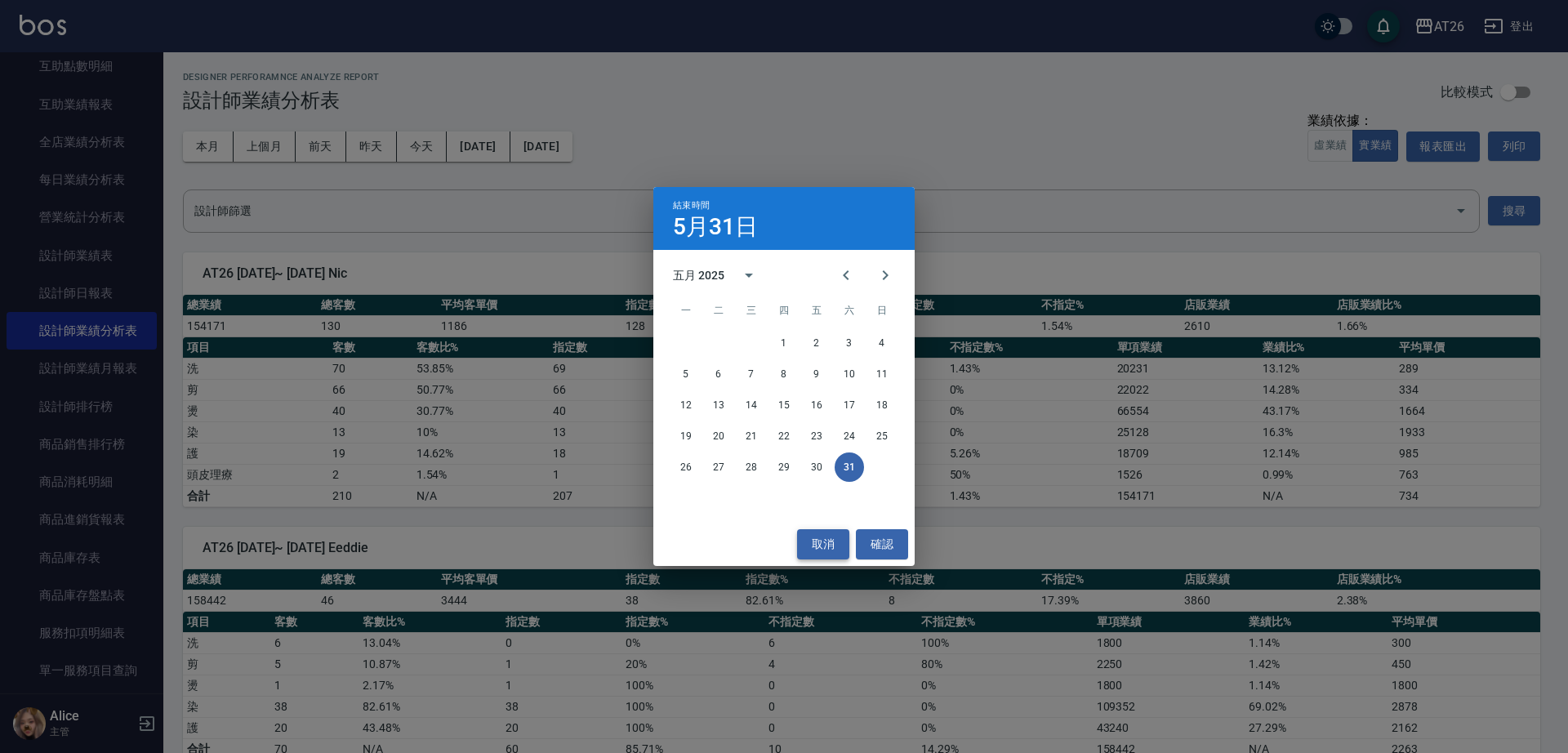
click at [811, 546] on button "取消" at bounding box center [823, 544] width 53 height 30
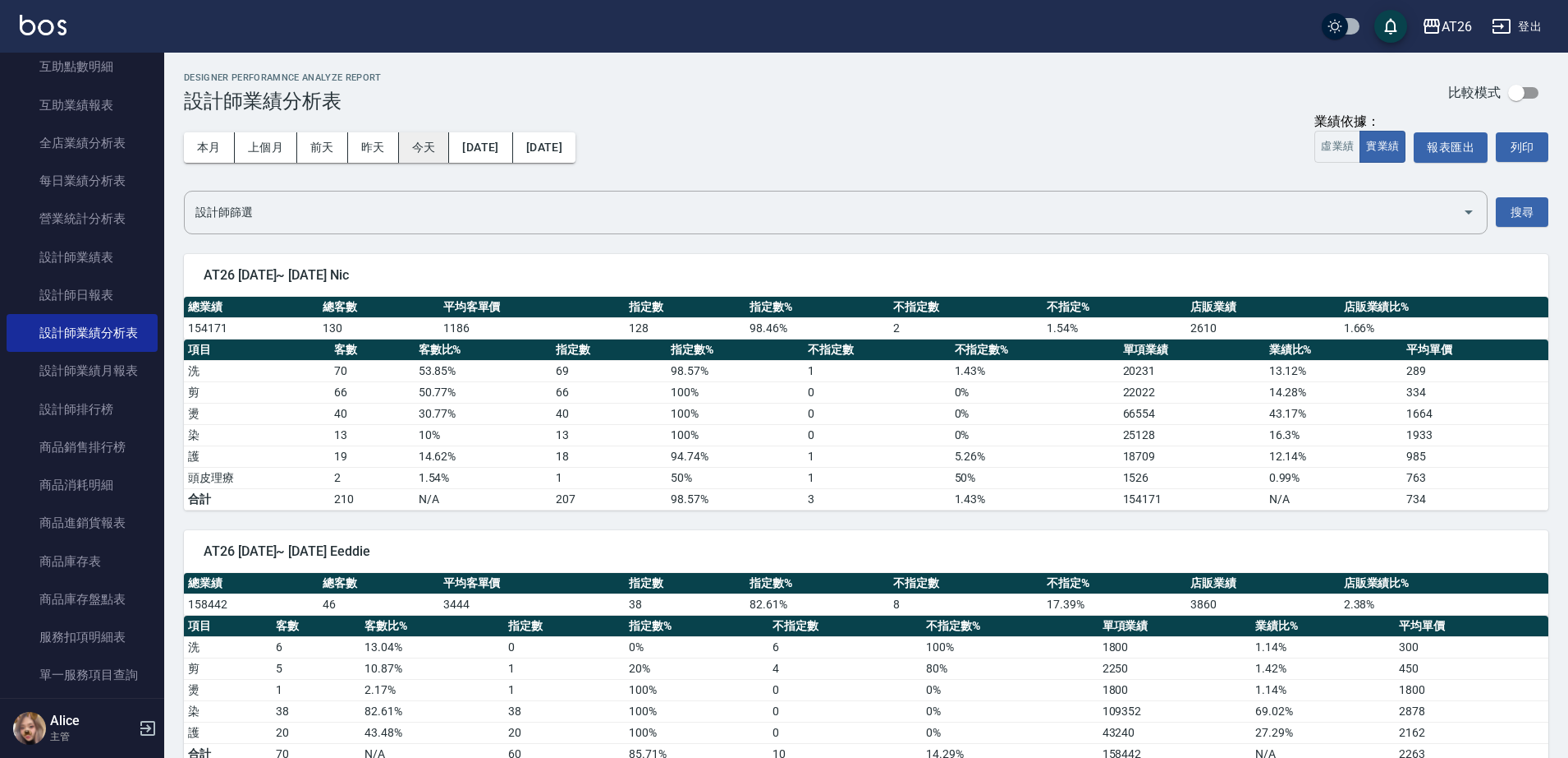
click at [418, 142] on button "今天" at bounding box center [424, 147] width 51 height 30
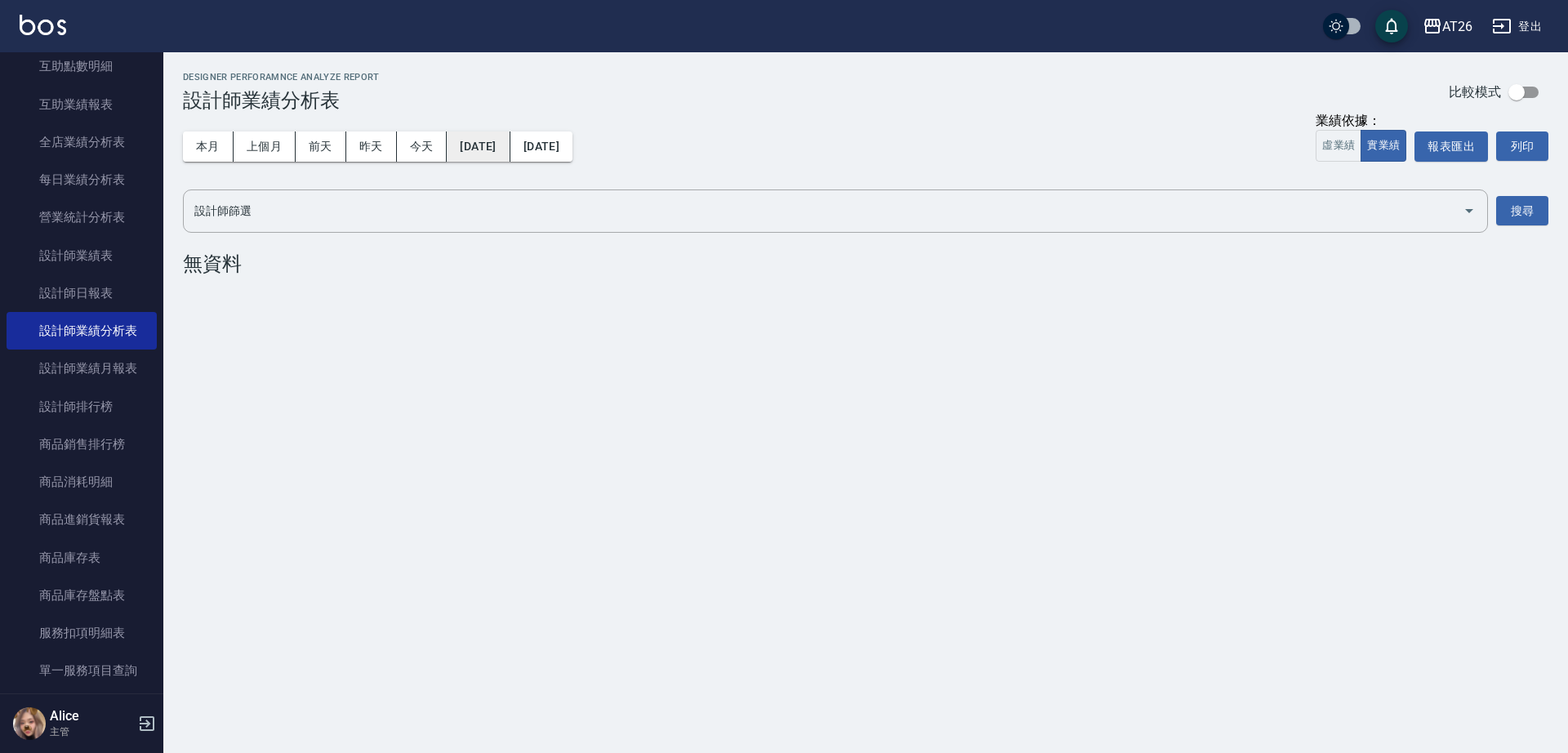
click at [506, 144] on button "2025/09/18" at bounding box center [478, 146] width 63 height 30
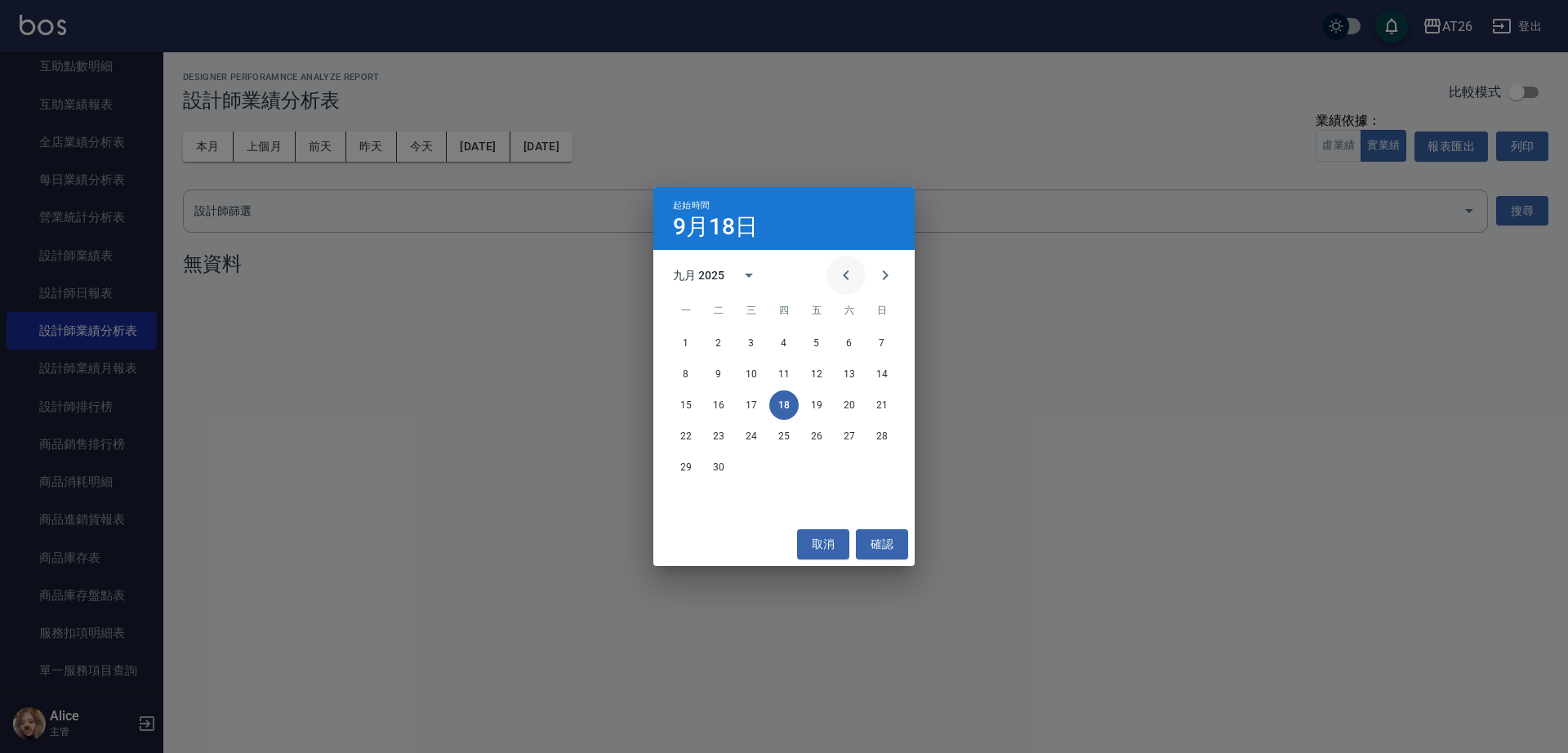
click at [860, 278] on button "Previous month" at bounding box center [846, 275] width 39 height 39
click at [852, 279] on icon "Previous month" at bounding box center [846, 275] width 19 height 19
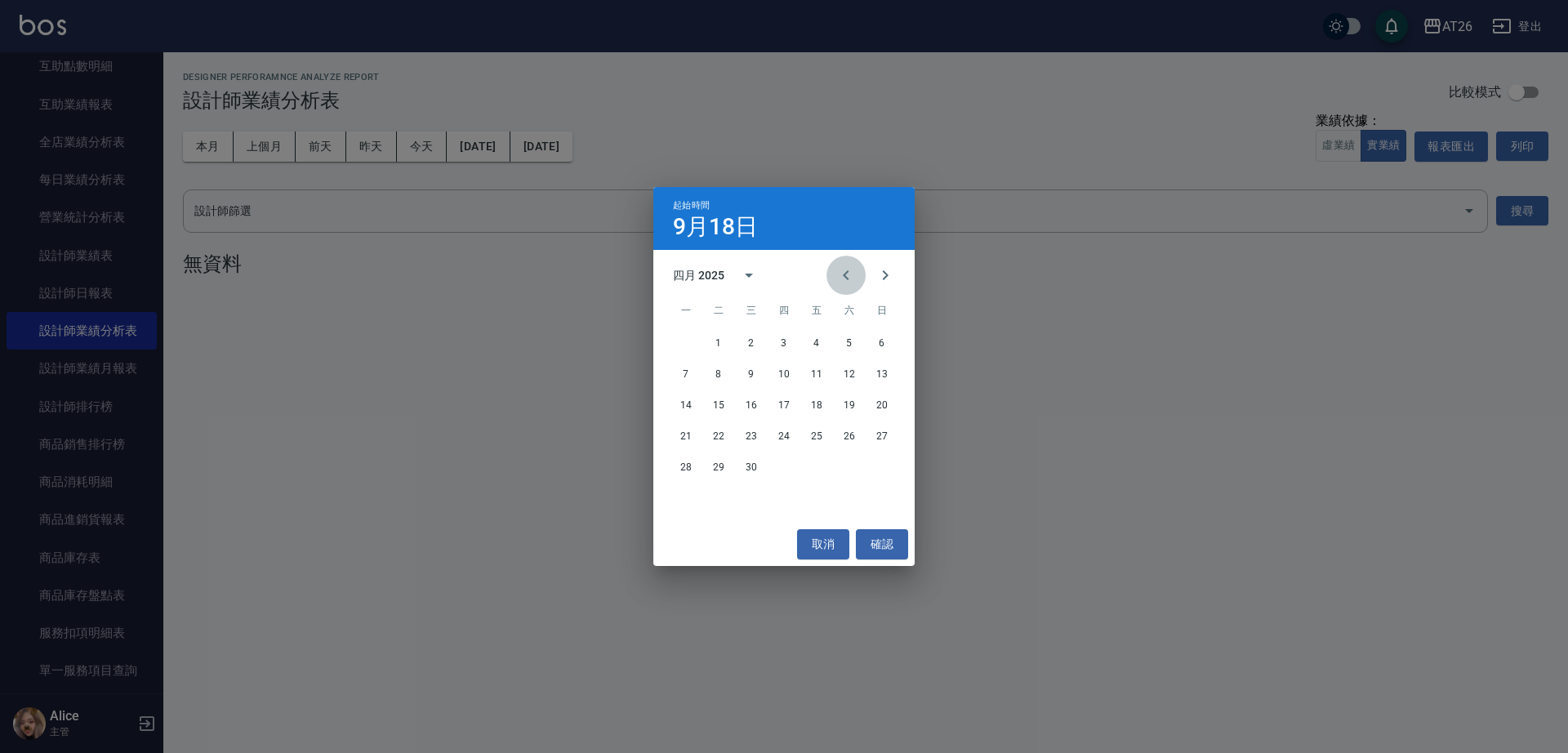
click at [852, 279] on icon "Previous month" at bounding box center [846, 275] width 19 height 19
click at [752, 344] on button "1" at bounding box center [751, 343] width 29 height 29
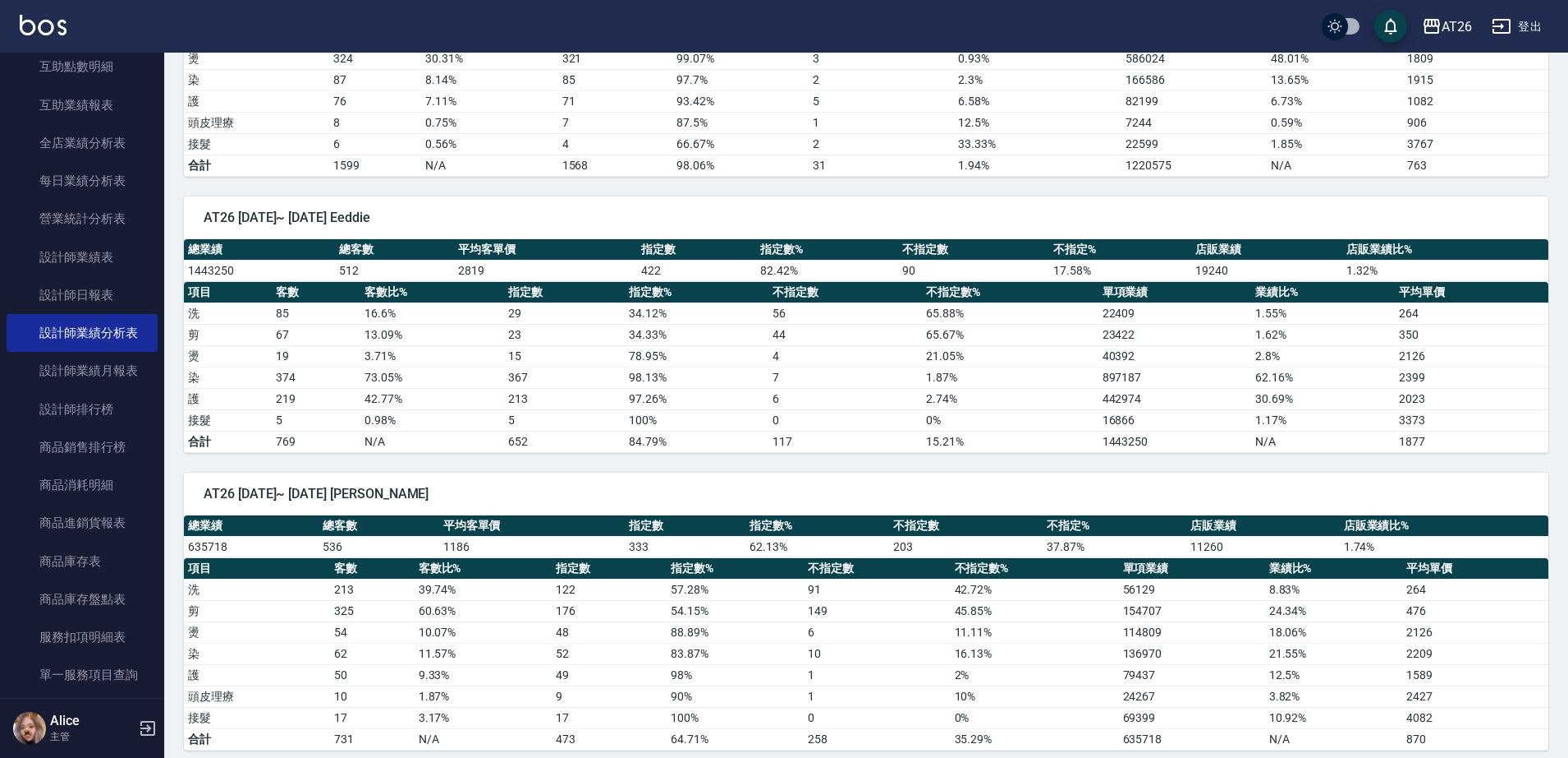
scroll to position [514, 0]
